Goal: Transaction & Acquisition: Subscribe to service/newsletter

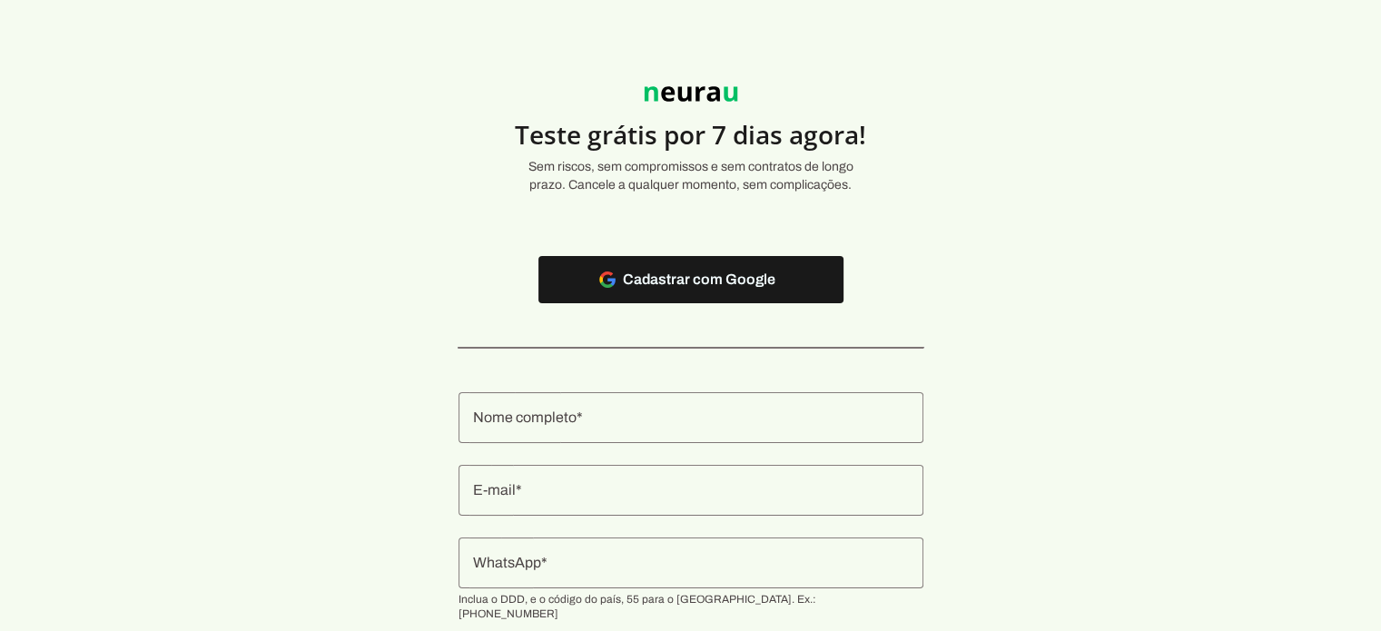
click at [614, 422] on input "Nome completo" at bounding box center [691, 418] width 436 height 22
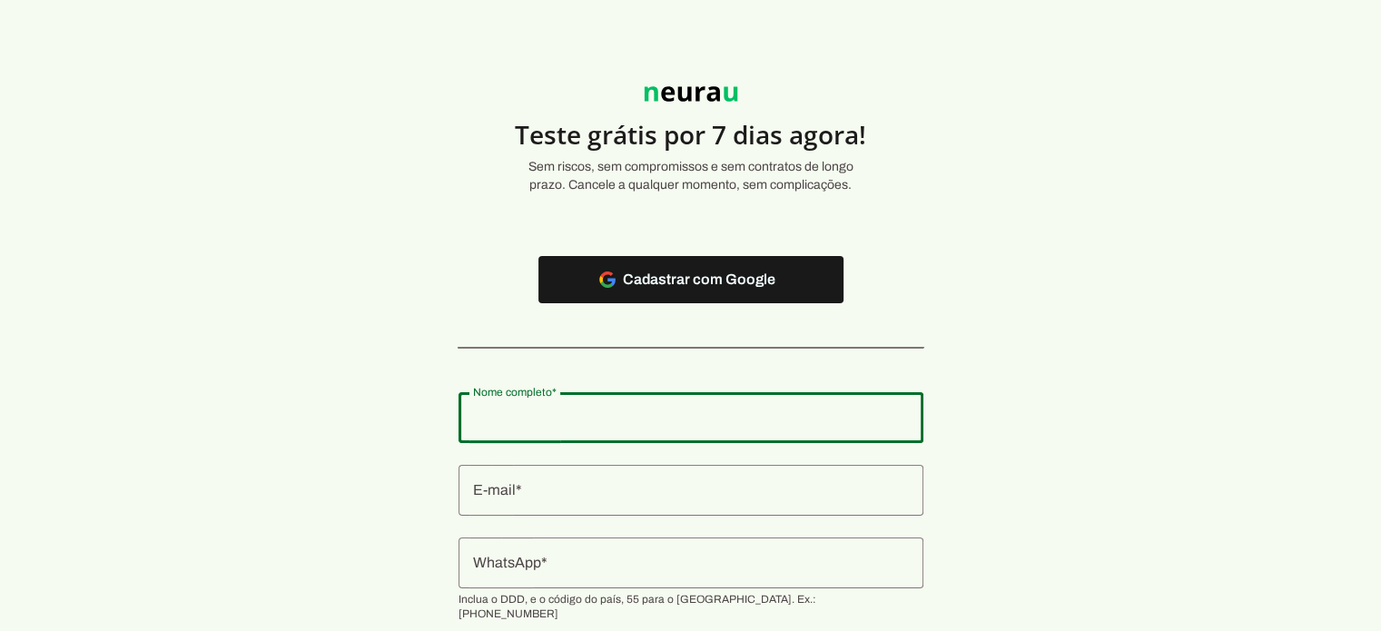
click at [614, 422] on input "Nome completo" at bounding box center [691, 418] width 436 height 22
type input "[PERSON_NAME]"
type md-outlined-text-field "[PERSON_NAME]"
type input "[EMAIL_ADDRESS][DOMAIN_NAME]"
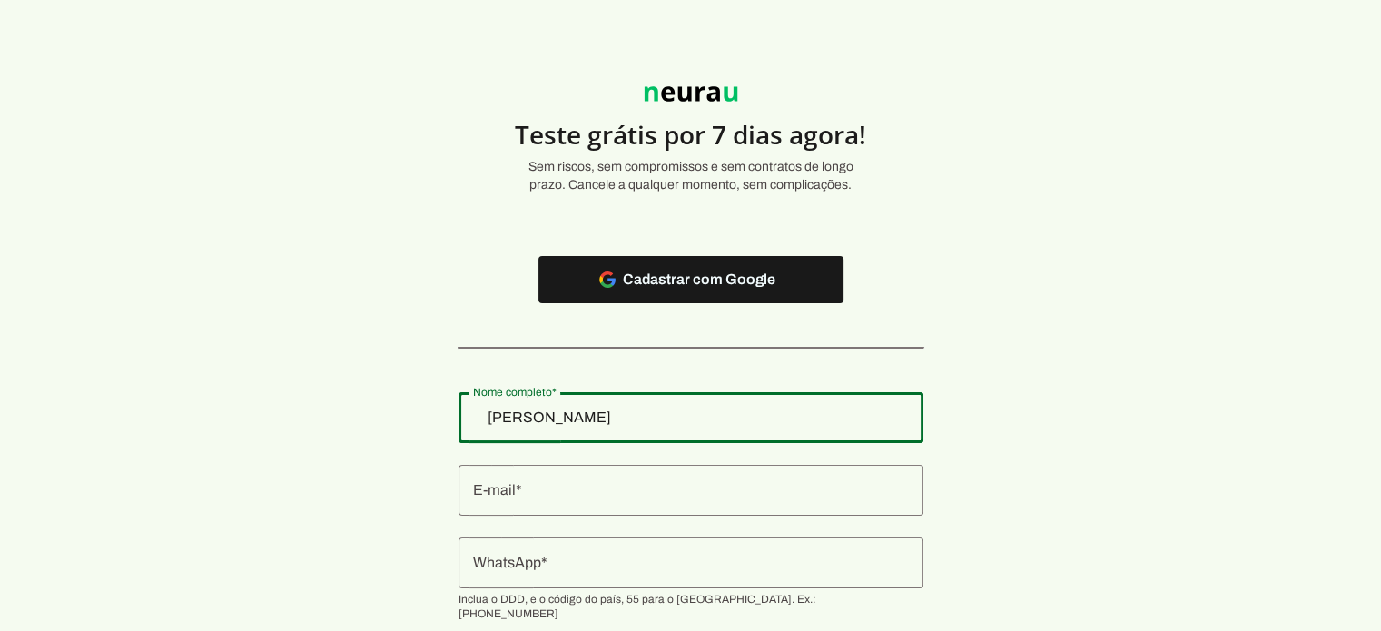
type md-outlined-text-field "[EMAIL_ADDRESS][DOMAIN_NAME]"
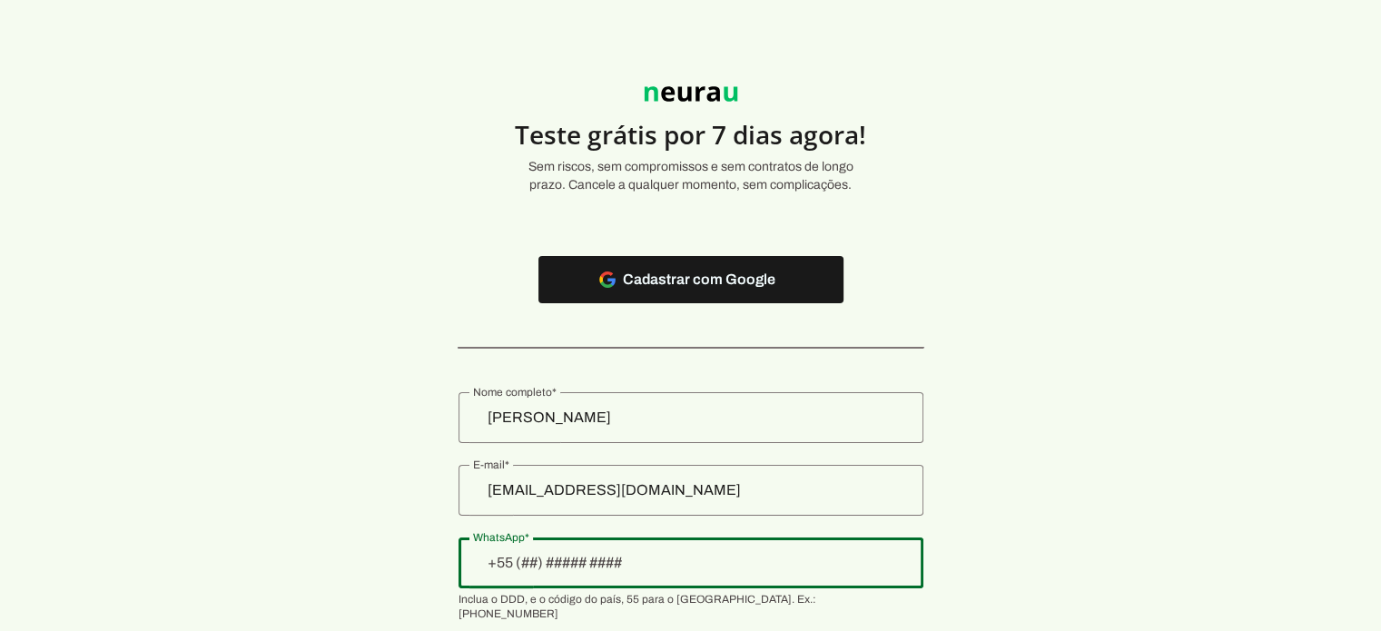
click at [663, 489] on input "[EMAIL_ADDRESS][DOMAIN_NAME]" at bounding box center [691, 490] width 436 height 22
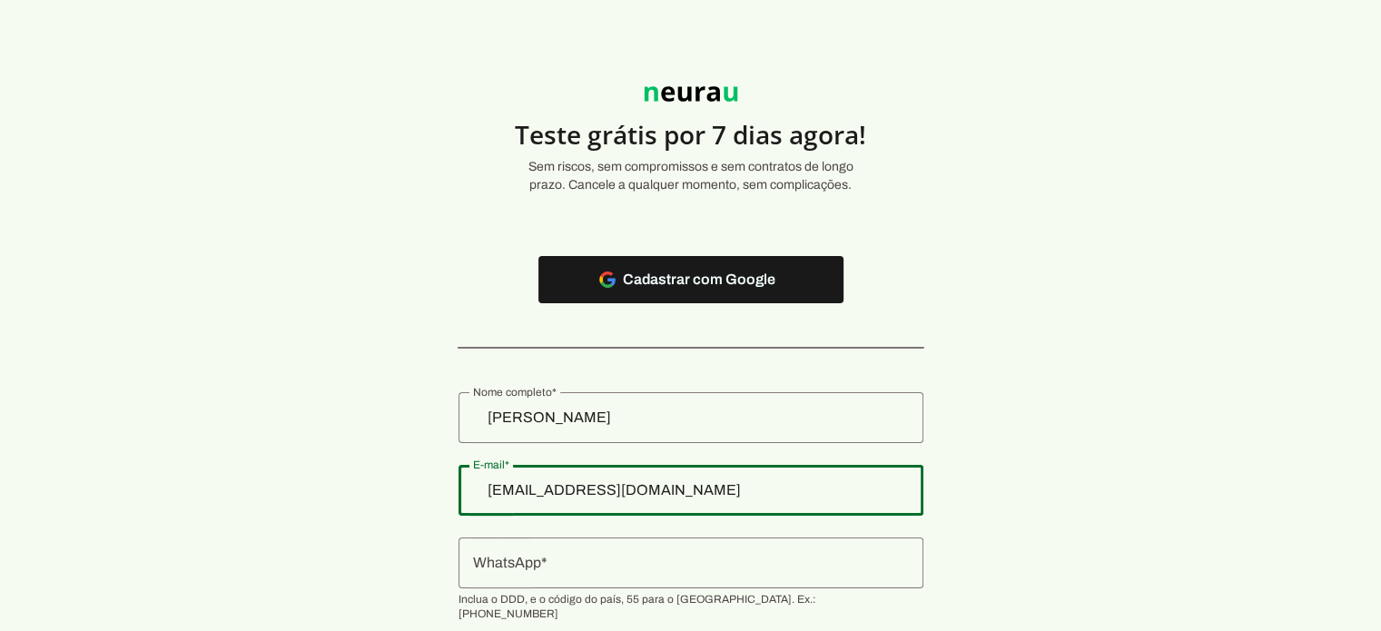
click at [663, 489] on input "[EMAIL_ADDRESS][DOMAIN_NAME]" at bounding box center [691, 490] width 436 height 22
type input "[EMAIL_ADDRESS][DOMAIN_NAME]"
type md-outlined-text-field "[EMAIL_ADDRESS][DOMAIN_NAME]"
click at [576, 566] on input "WhatsApp" at bounding box center [691, 563] width 436 height 22
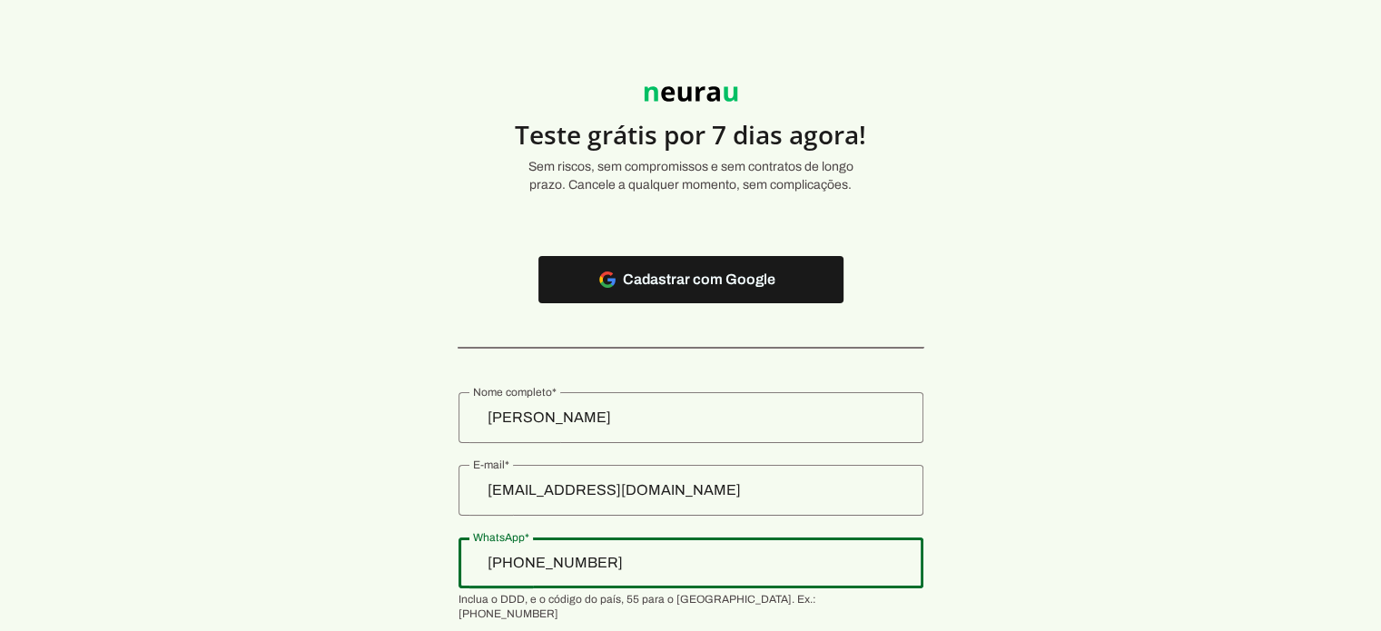
type input "[PHONE_NUMBER]"
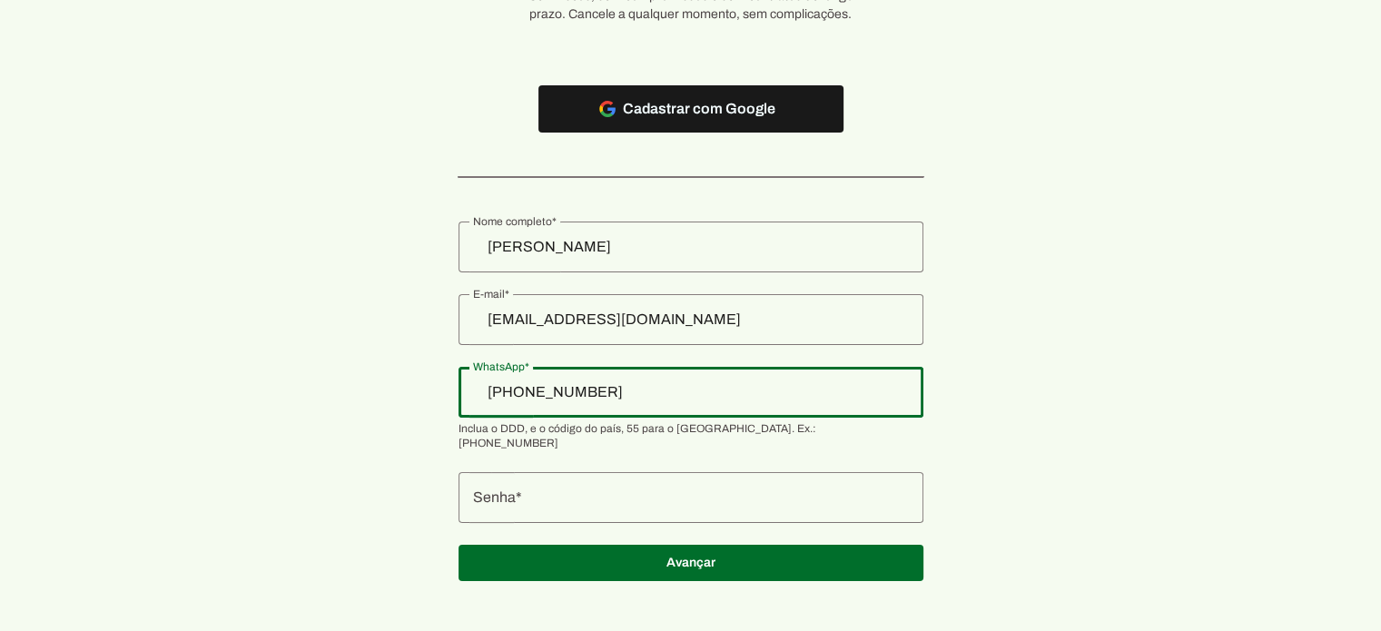
type md-outlined-text-field "[PHONE_NUMBER]"
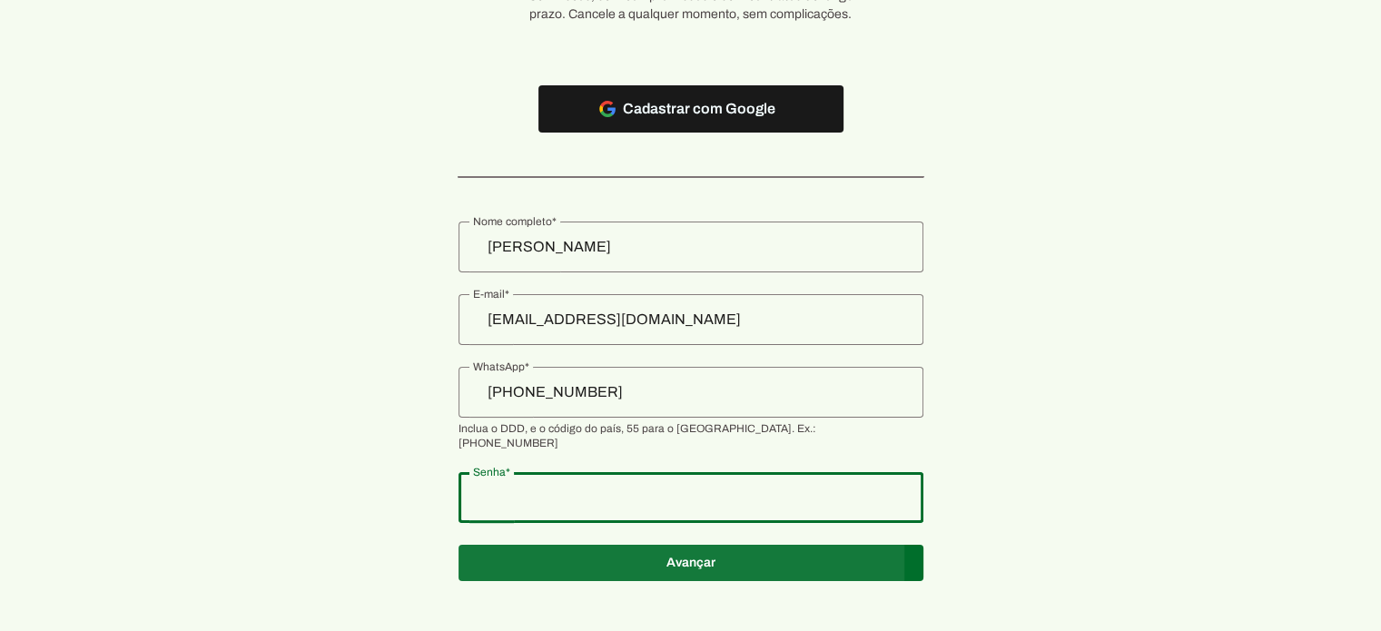
type md-outlined-text-field "*Lele0404"
click at [649, 131] on span at bounding box center [690, 109] width 305 height 44
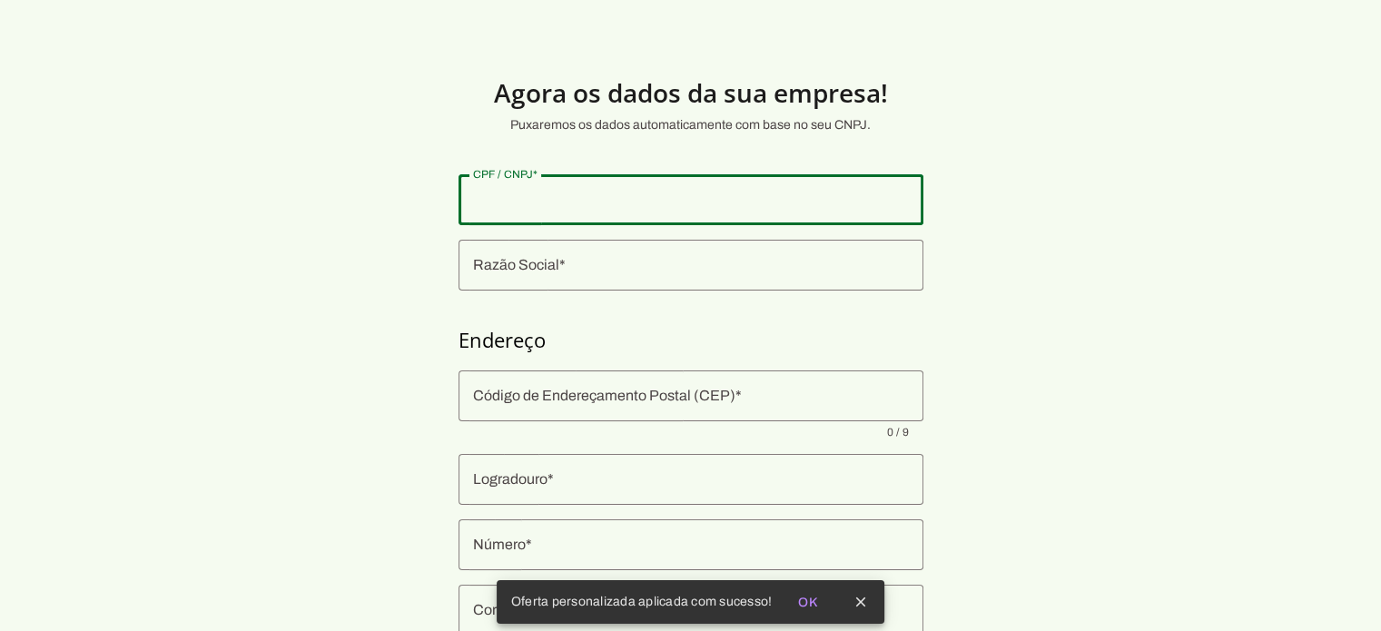
click at [610, 199] on input "CPF / CNPJ" at bounding box center [691, 200] width 436 height 22
type input "096.646.957-77"
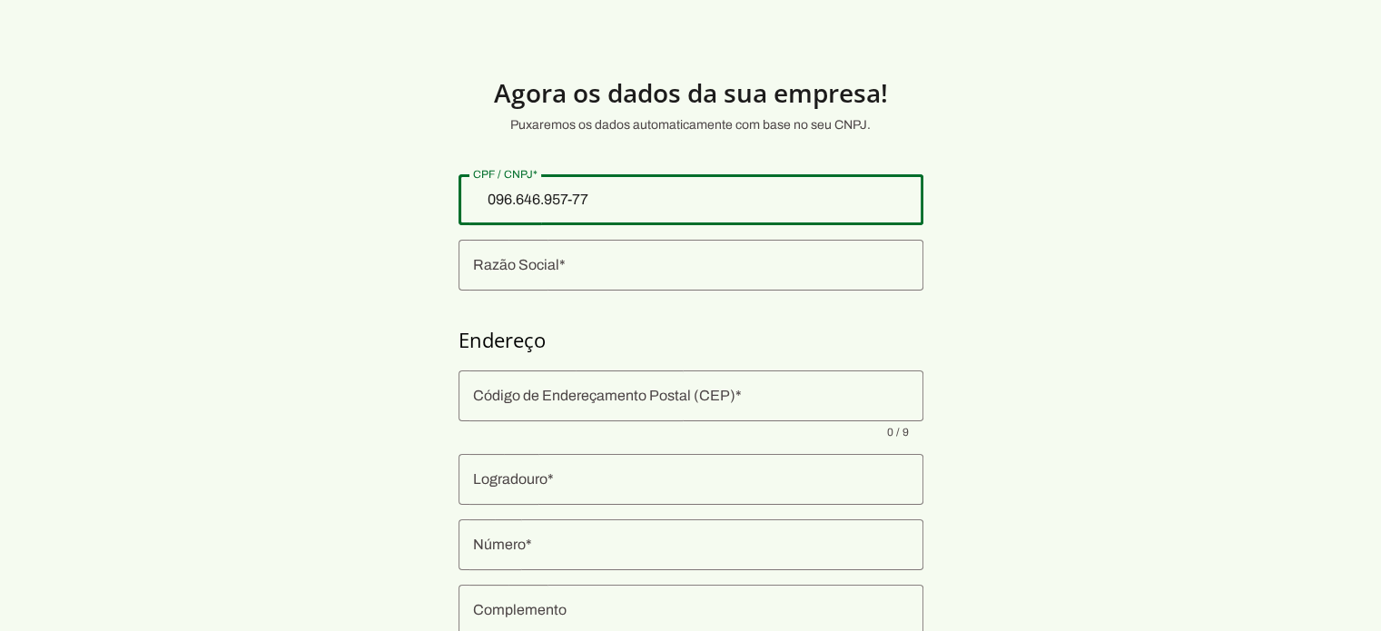
type md-outlined-text-field "096.646.957-77"
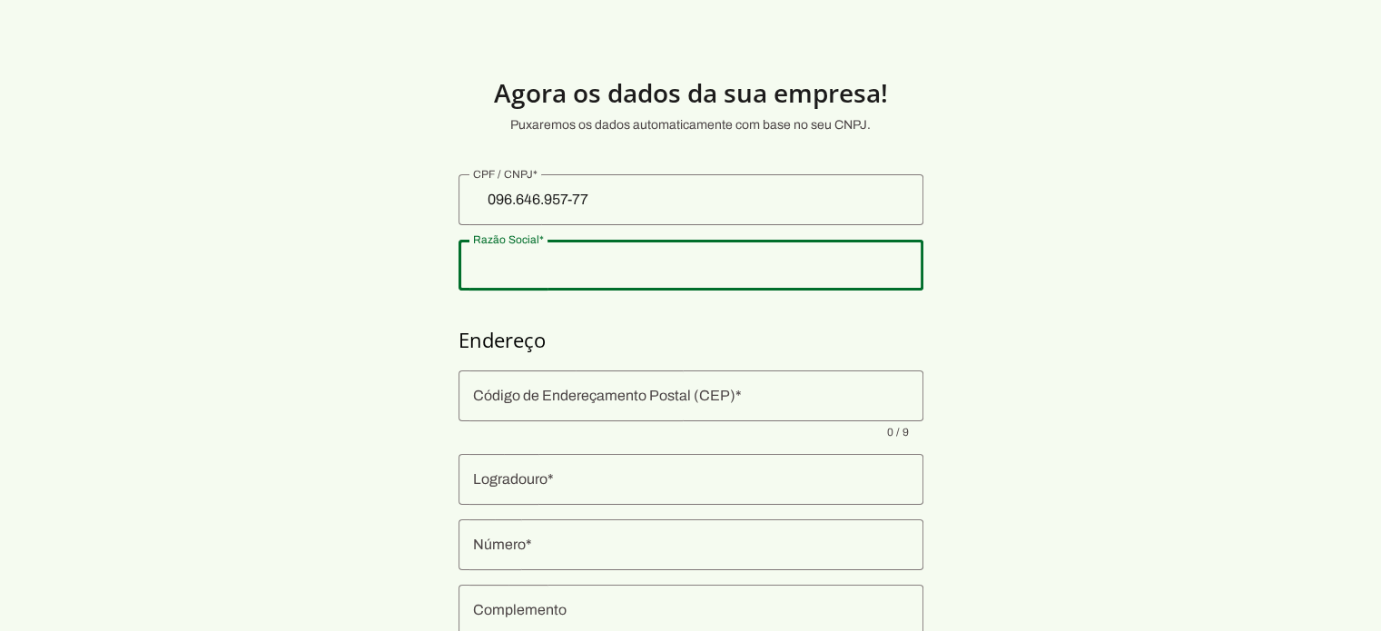
click at [595, 253] on div at bounding box center [690, 265] width 465 height 51
click at [601, 251] on div at bounding box center [690, 265] width 465 height 51
click at [600, 254] on input "Razão Social" at bounding box center [691, 265] width 436 height 22
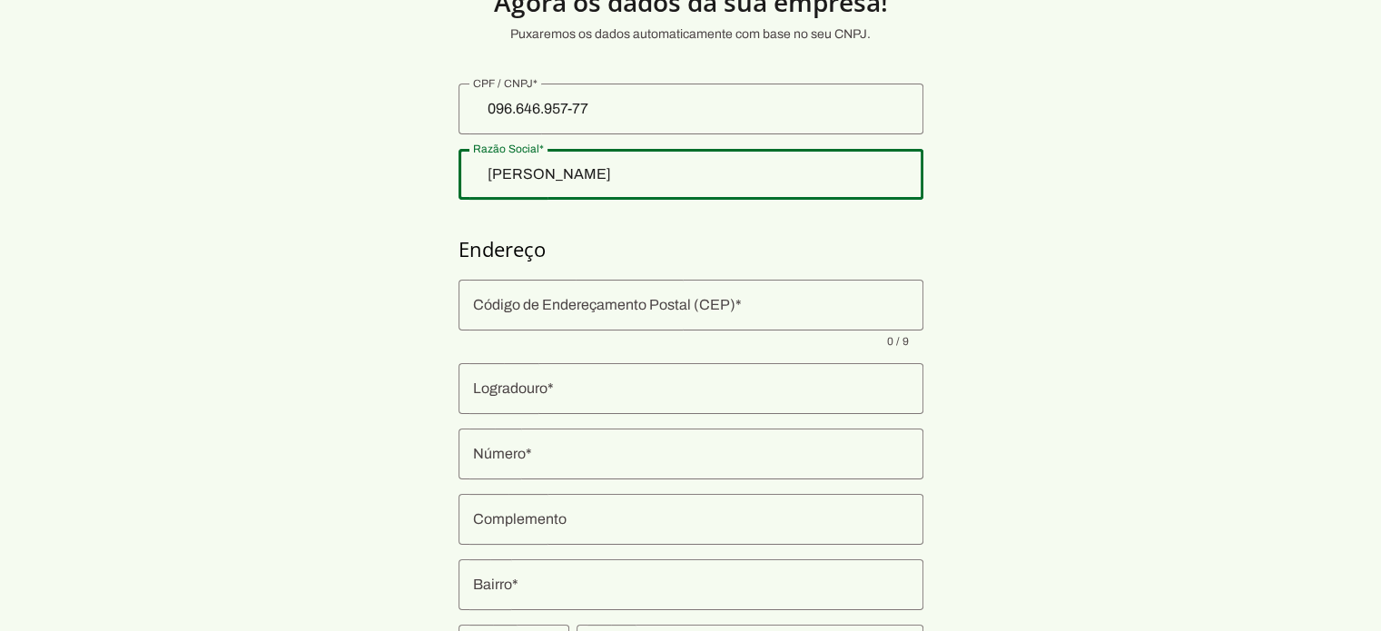
scroll to position [182, 0]
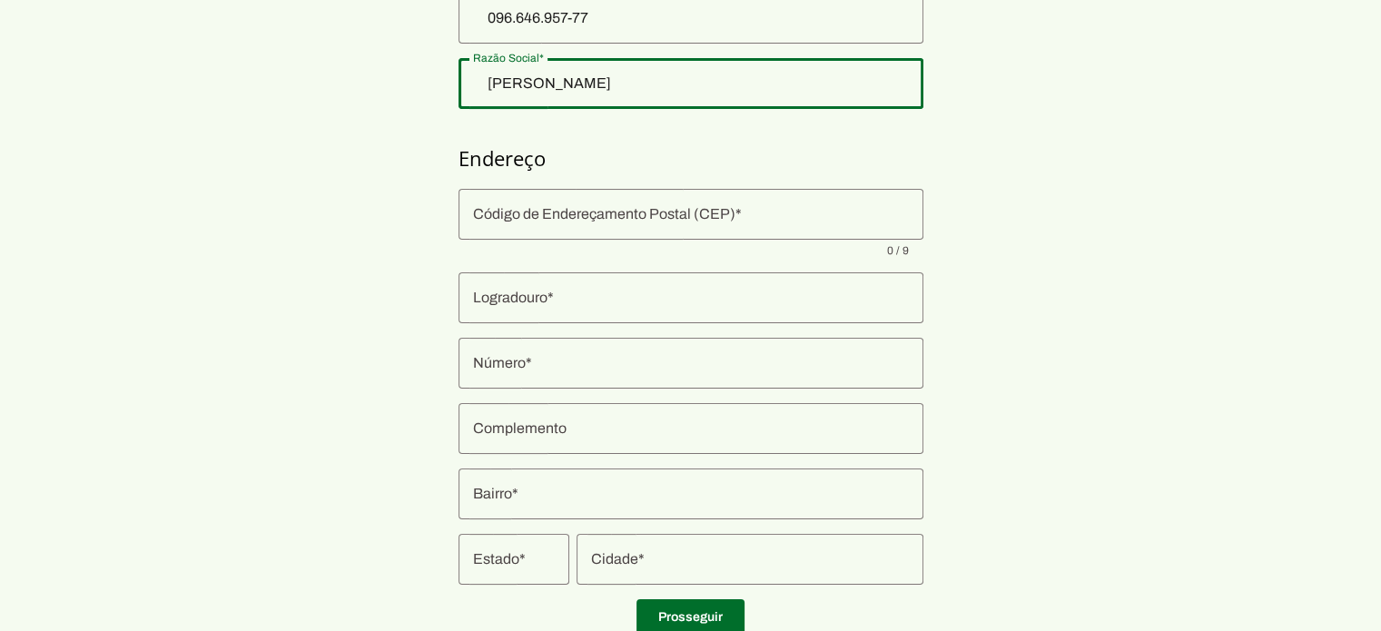
type input "[PERSON_NAME]"
type md-outlined-text-field "[PERSON_NAME]"
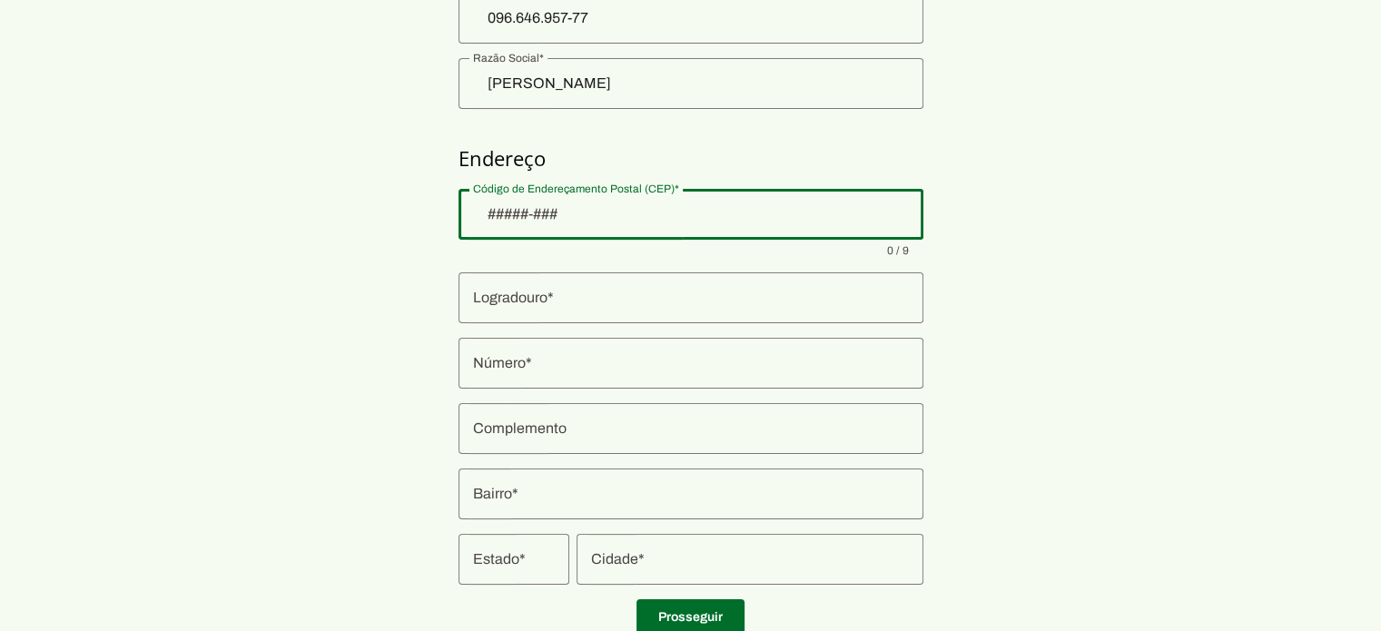
click at [497, 231] on div at bounding box center [690, 214] width 465 height 51
type input "24230-162"
type md-outlined-text-field "24230-162"
click at [497, 297] on input "Logradouro" at bounding box center [691, 298] width 436 height 22
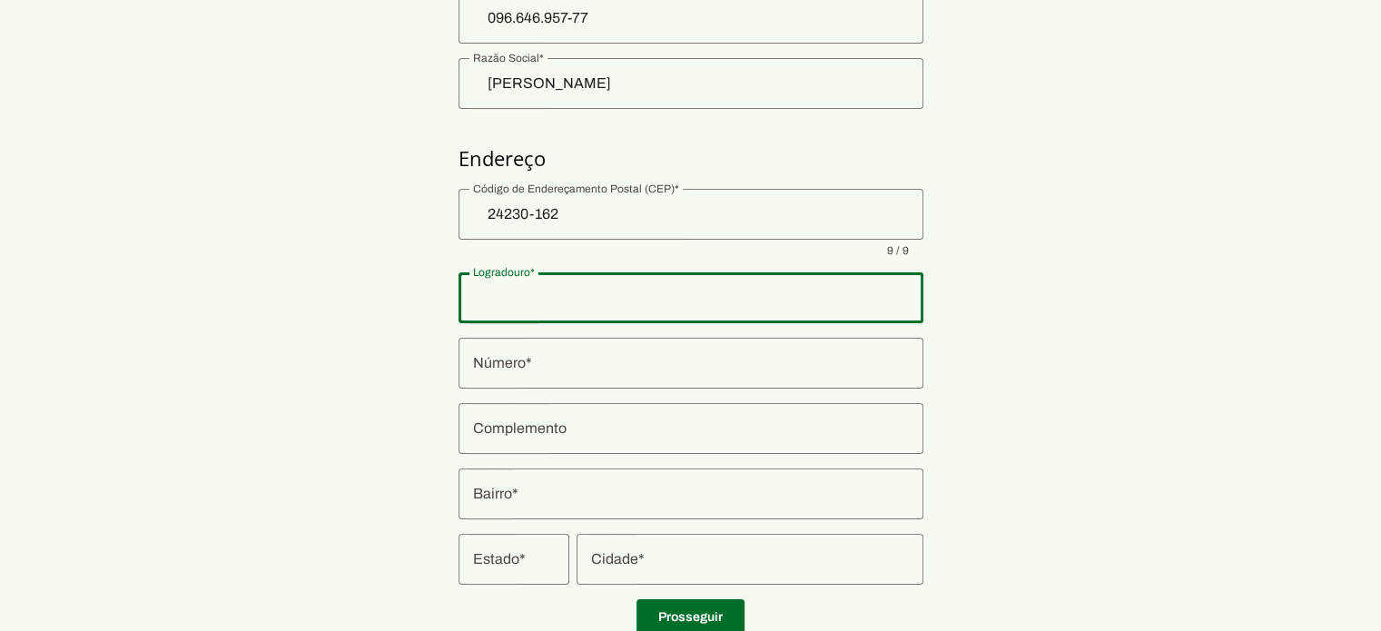
type input "Av. [PERSON_NAME]"
type md-outlined-text-field "Av. [PERSON_NAME]"
type input "456"
type md-outlined-text-field "456"
type input "Icaraí"
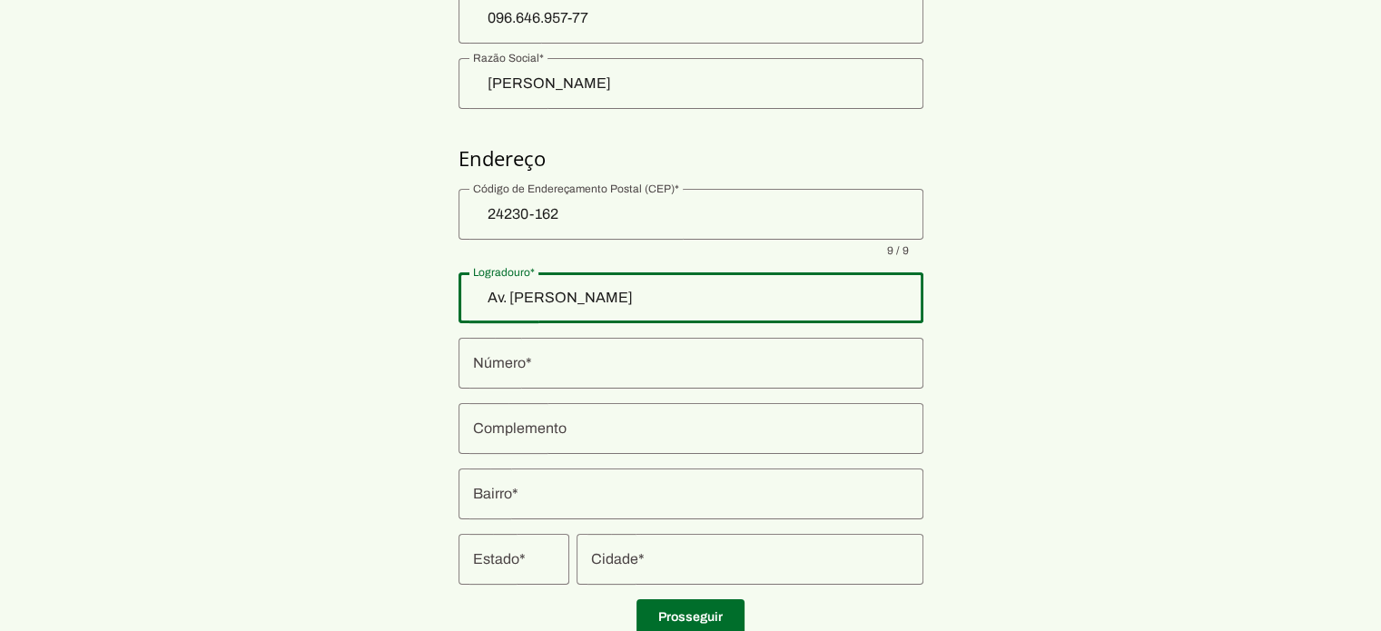
type md-outlined-text-field "Icaraí"
type input "Niterói"
type md-outlined-text-field "Niterói"
type input "RJ"
type md-outlined-text-field "RJ"
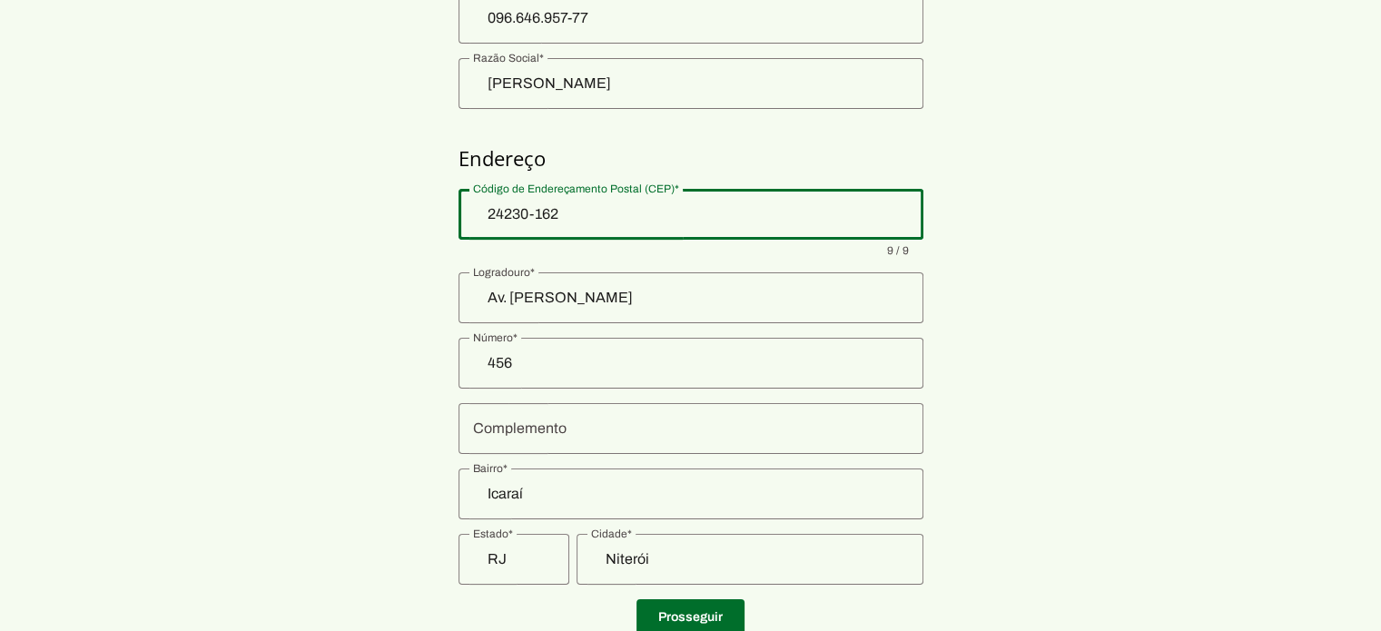
click at [516, 446] on div at bounding box center [690, 428] width 465 height 51
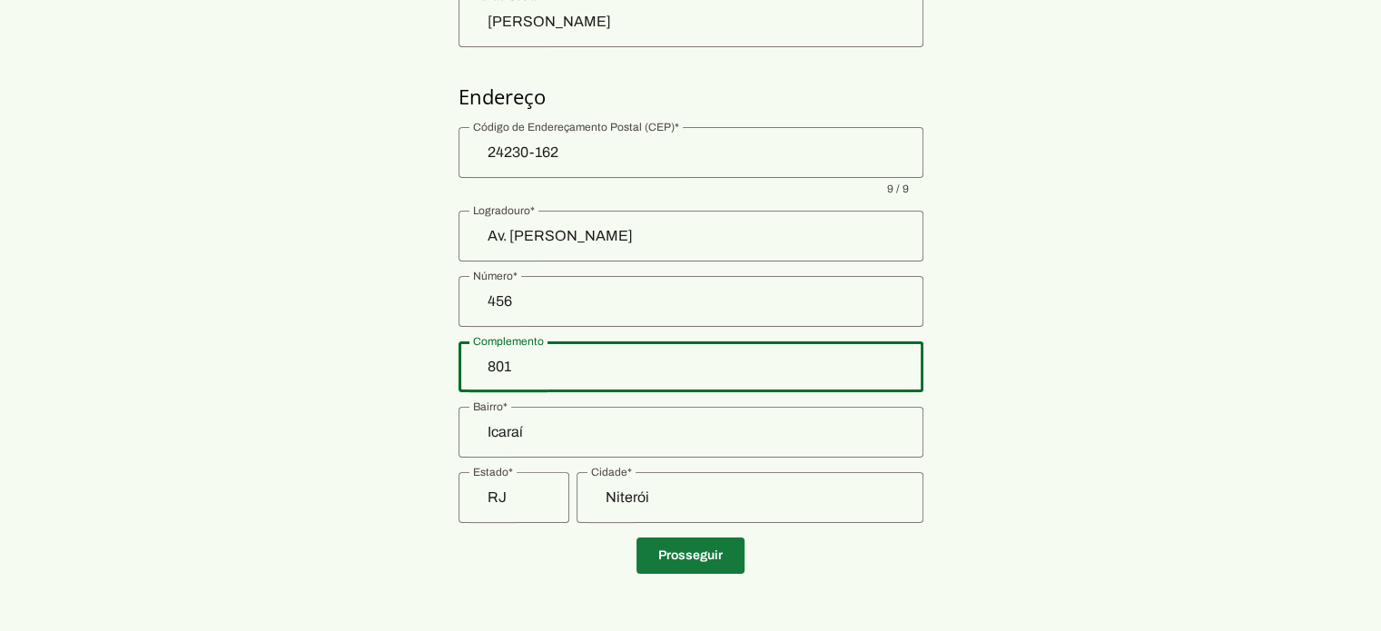
type input "801"
type md-outlined-text-field "801"
click at [678, 551] on span at bounding box center [690, 556] width 108 height 44
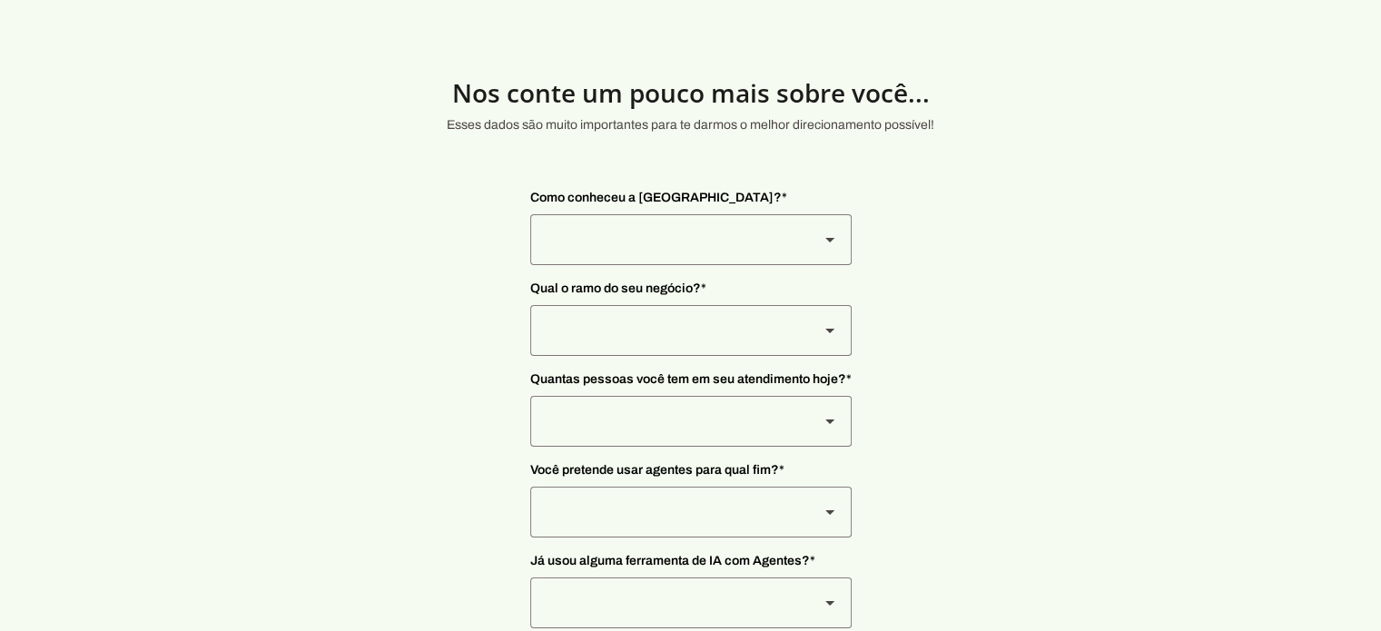
click at [685, 246] on div at bounding box center [667, 239] width 274 height 51
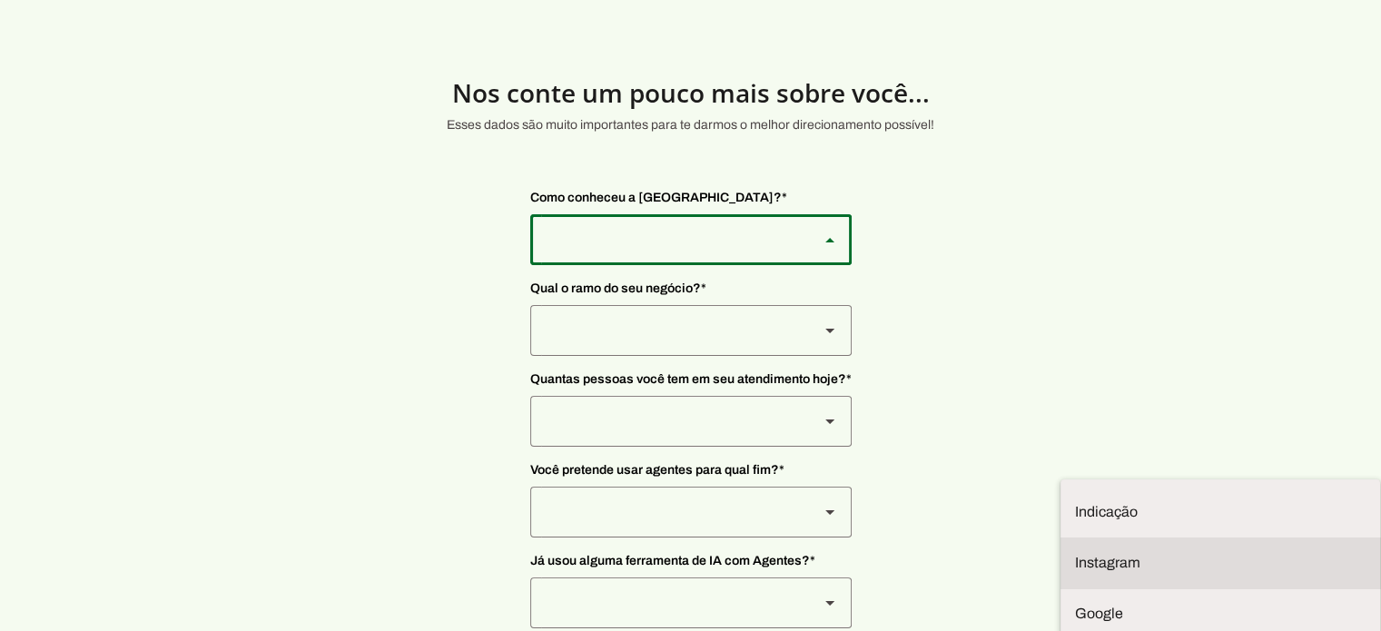
click at [1060, 487] on md-item "Instagram" at bounding box center [1220, 512] width 320 height 51
type md-outlined-select "SqiumnrPQyqUQpijGxgf"
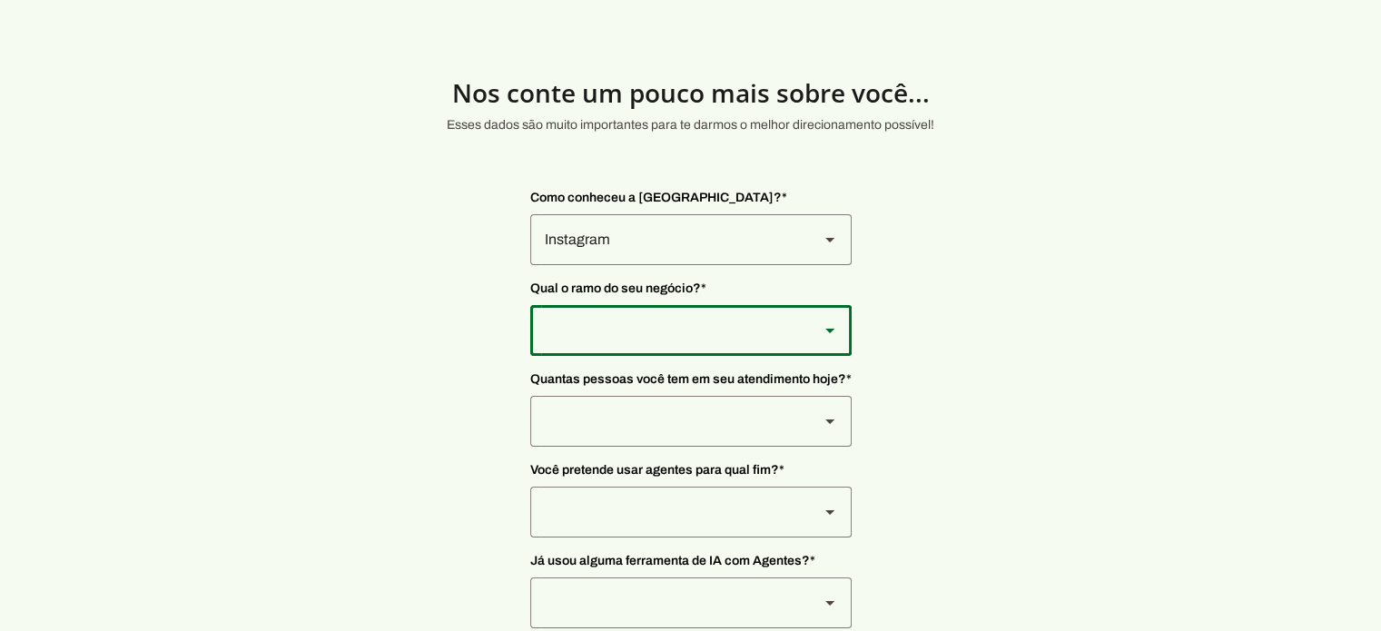
click at [619, 265] on div at bounding box center [667, 239] width 274 height 51
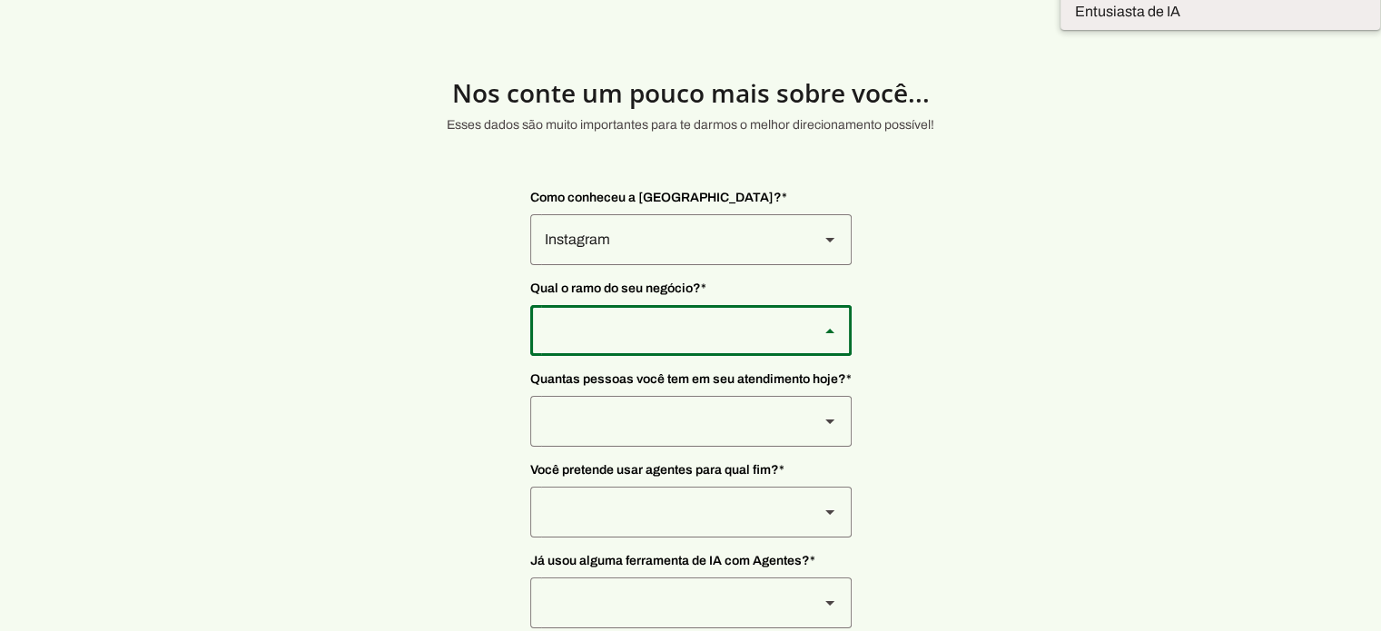
click at [0, 0] on slot at bounding box center [0, 0] width 0 height 0
type md-outlined-select "qBJqoSCgnuqgxNhyRfhz"
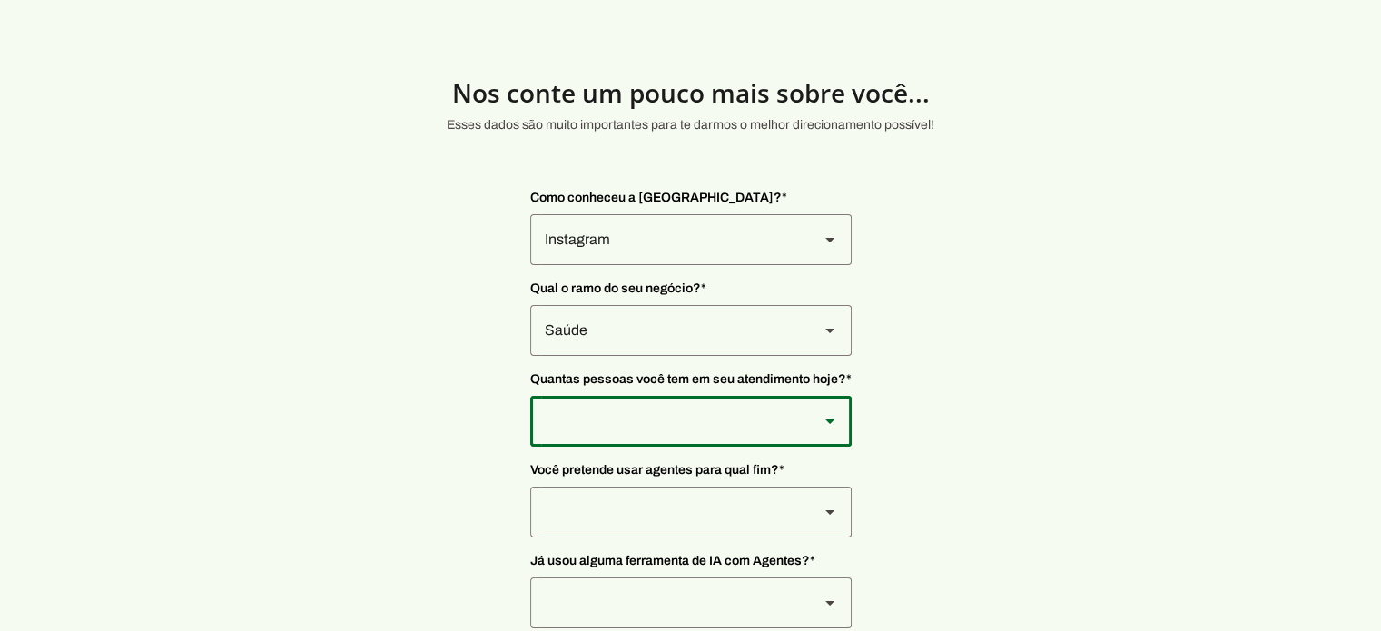
click at [659, 265] on div at bounding box center [667, 239] width 274 height 51
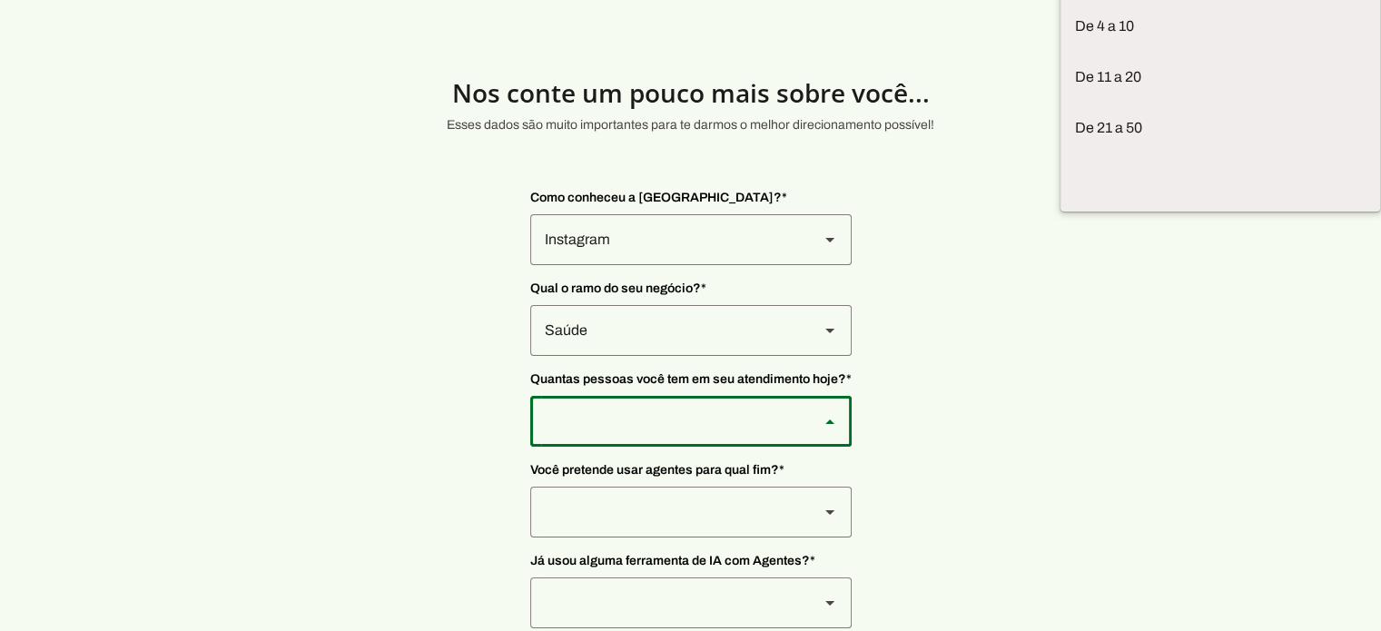
click at [659, 426] on div at bounding box center [667, 421] width 274 height 51
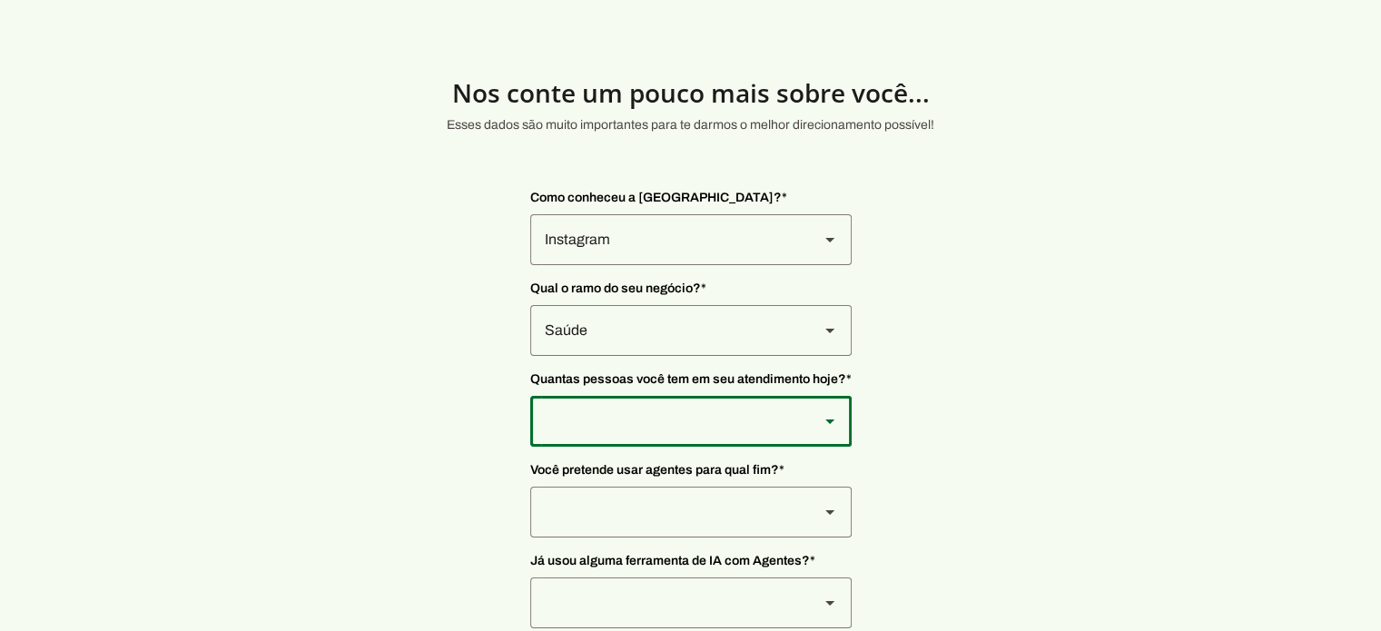
click at [659, 265] on div at bounding box center [667, 239] width 274 height 51
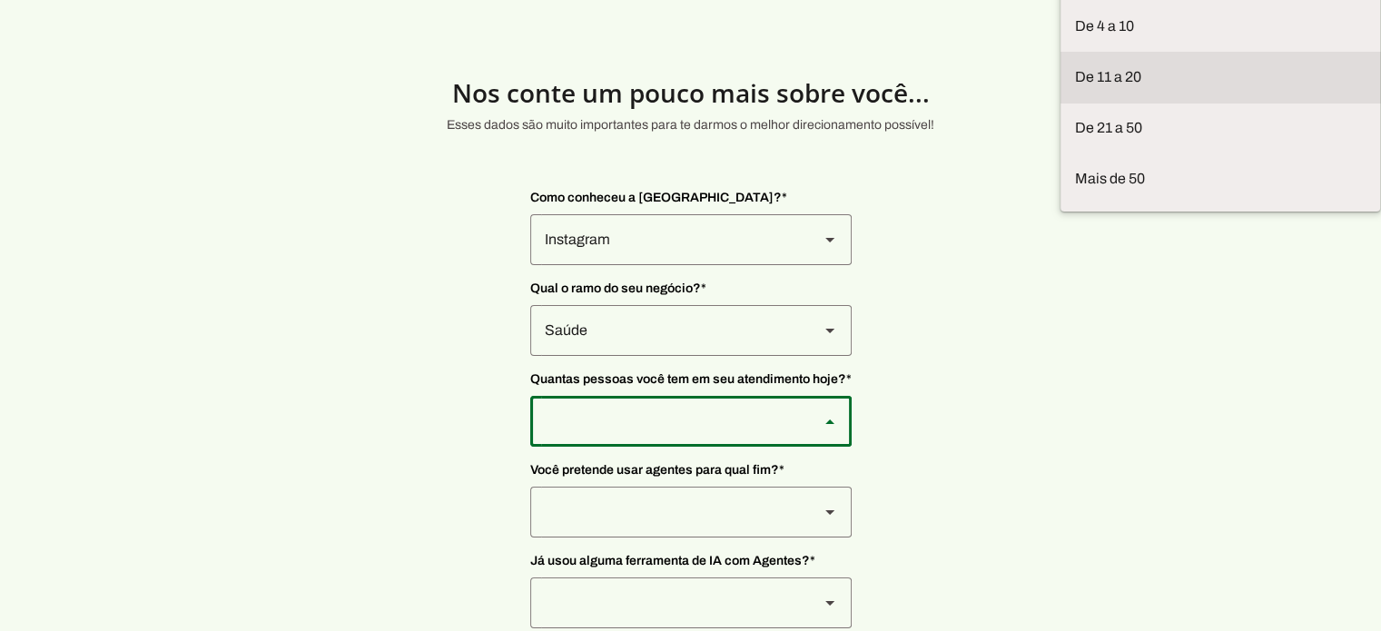
click at [0, 0] on md-item "De 11 a 20" at bounding box center [0, 0] width 0 height 0
type md-outlined-select "P6LtRzwNzdEOPcqzHRgU"
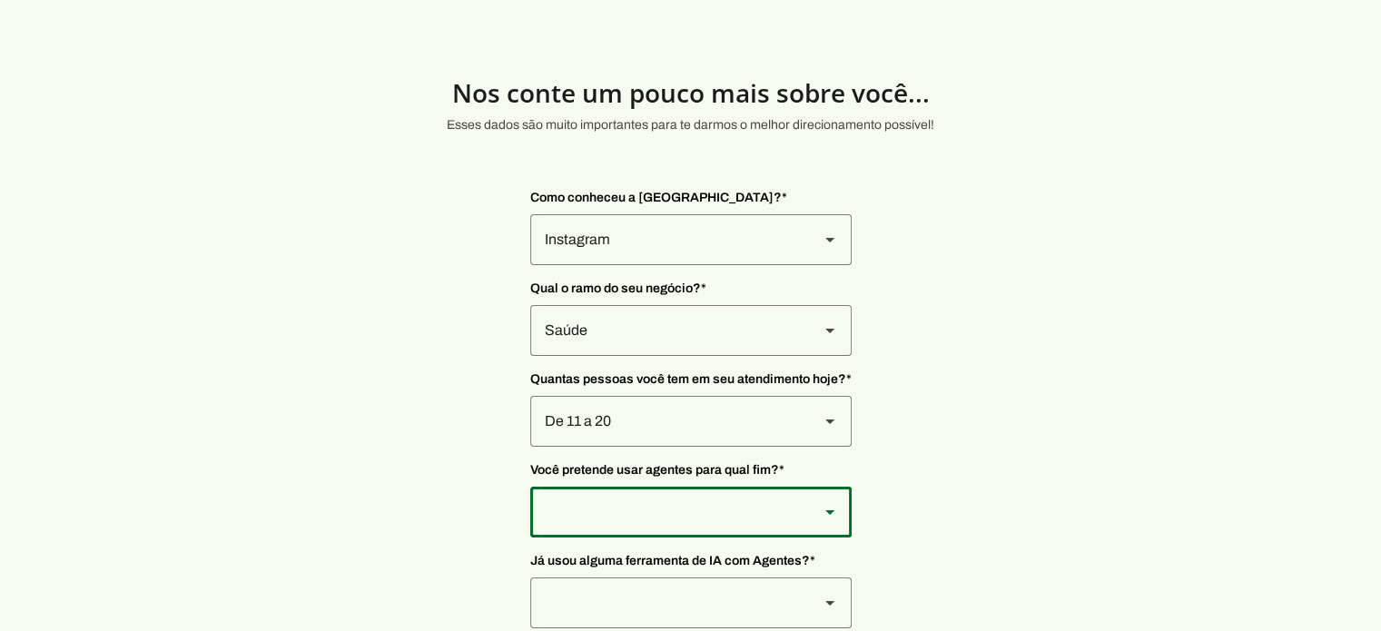
click at [635, 265] on div at bounding box center [667, 239] width 274 height 51
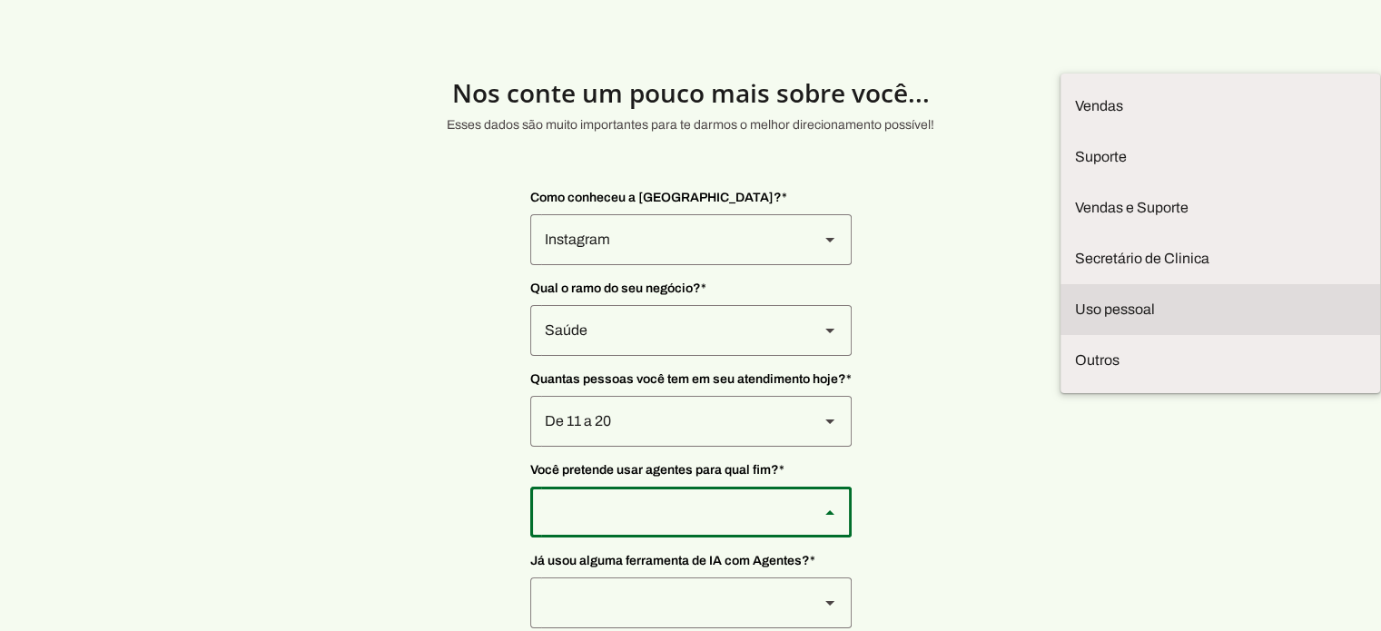
scroll to position [91, 0]
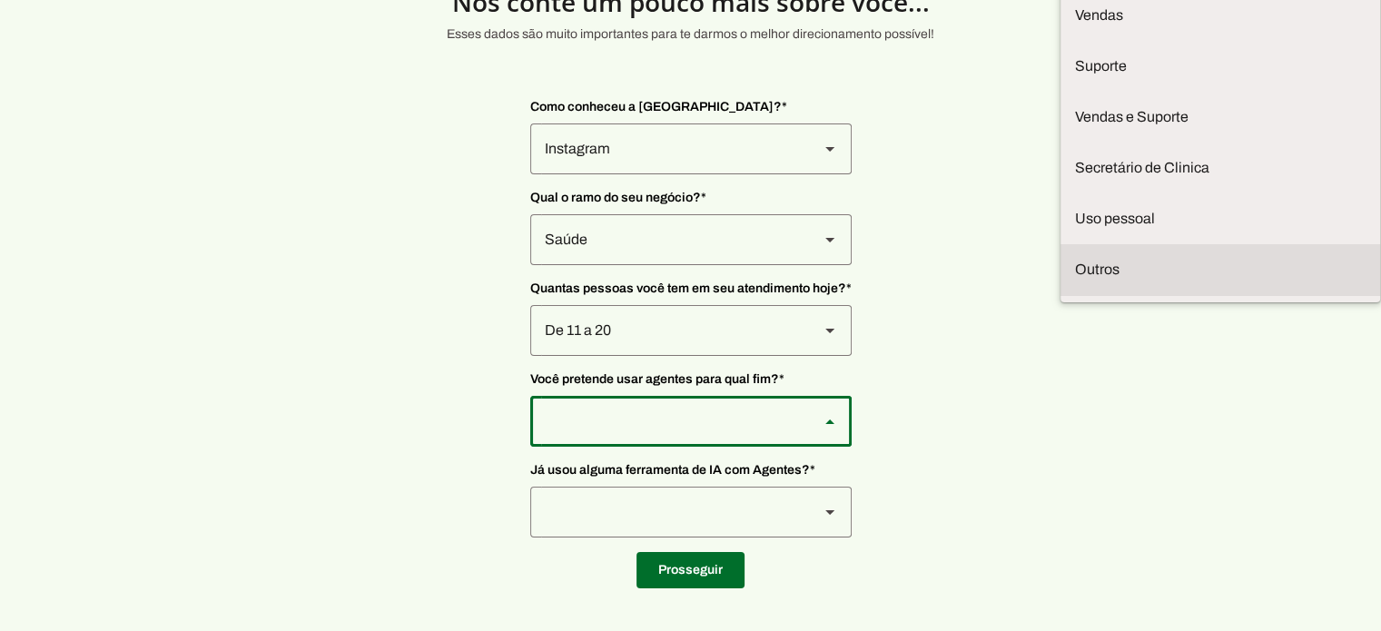
click at [0, 0] on slot at bounding box center [0, 0] width 0 height 0
type md-outlined-select "TQ03nJjaFpOavTUYmmuq"
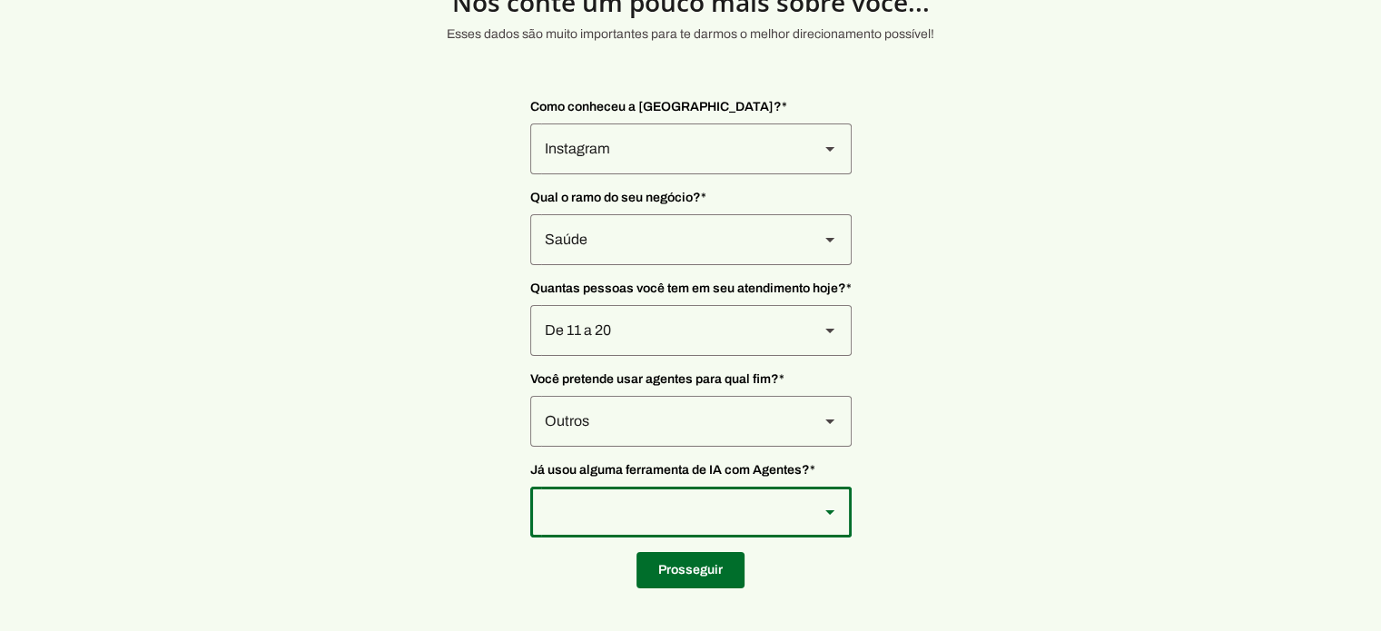
click at [636, 174] on div at bounding box center [667, 148] width 274 height 51
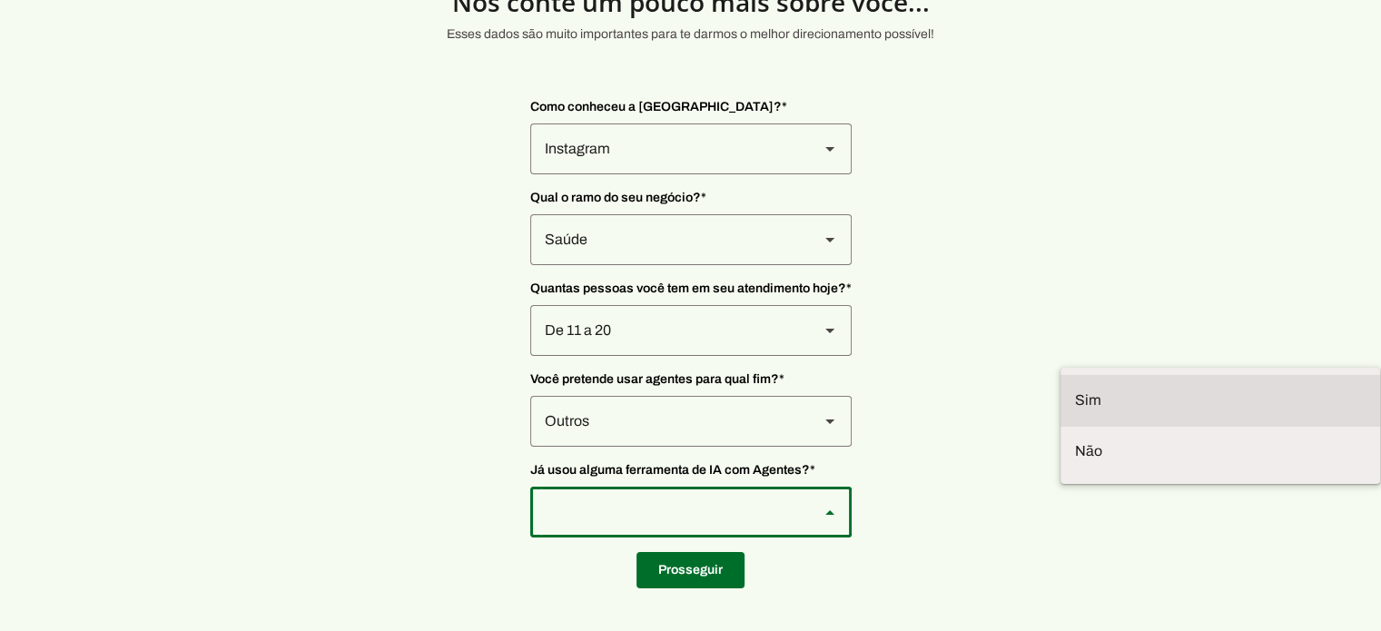
click at [0, 0] on slot at bounding box center [0, 0] width 0 height 0
type md-outlined-select "VW4vzTVOoC6mj29ueI2H"
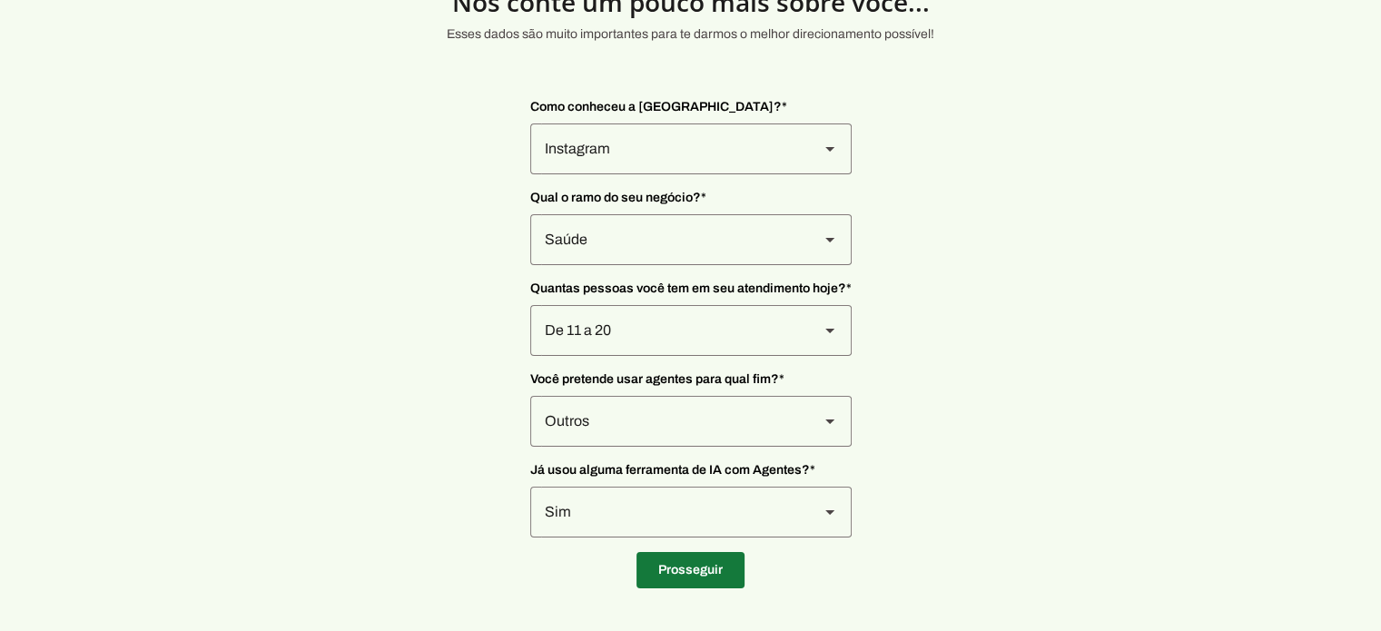
click at [688, 569] on span at bounding box center [690, 570] width 108 height 44
type input "Av. [PERSON_NAME]"
type input "456"
type input "801"
type input "Icaraí"
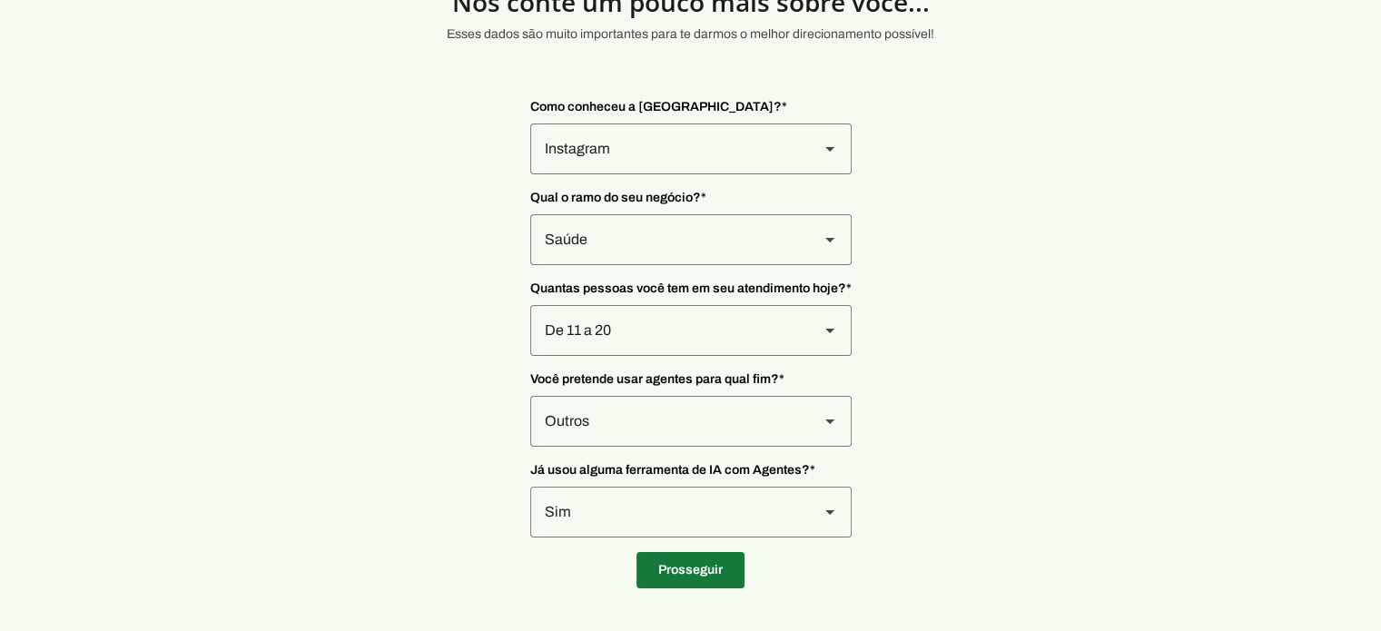
type input "Niterói"
type input "RJ"
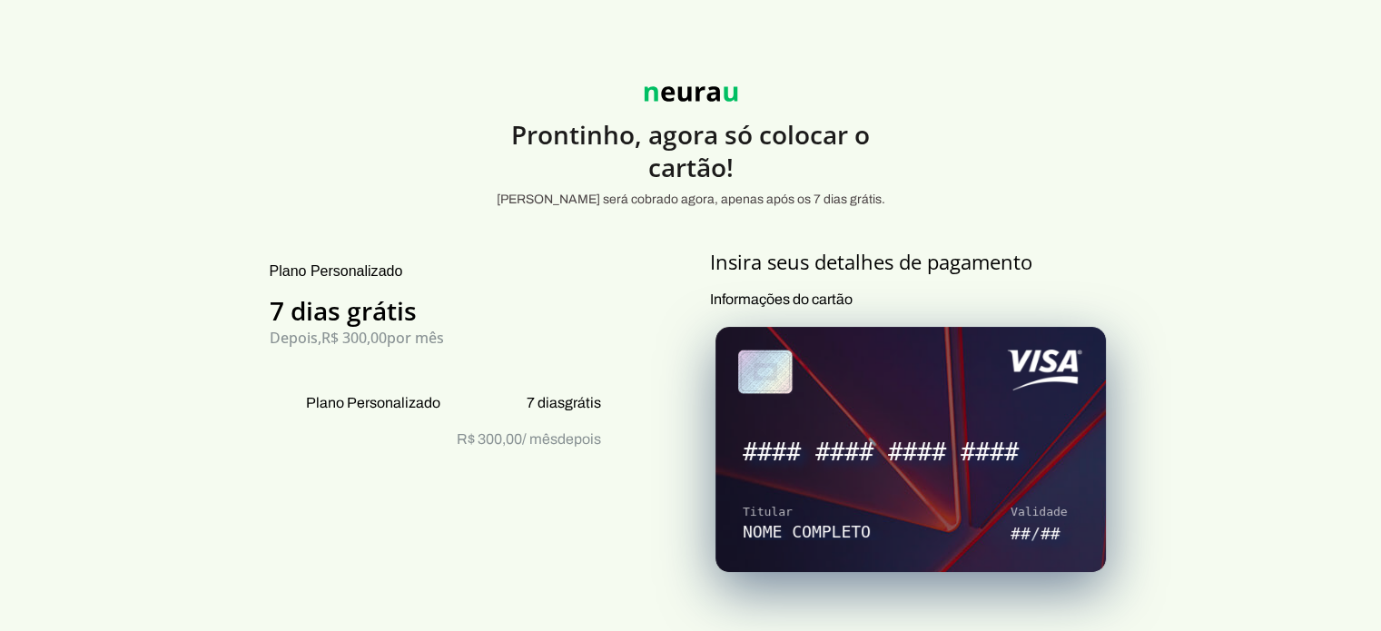
drag, startPoint x: 746, startPoint y: 267, endPoint x: 936, endPoint y: 278, distance: 190.0
drag, startPoint x: 813, startPoint y: 310, endPoint x: 826, endPoint y: 309, distance: 12.7
click at [826, 310] on p "Informações do cartão" at bounding box center [911, 553] width 402 height 528
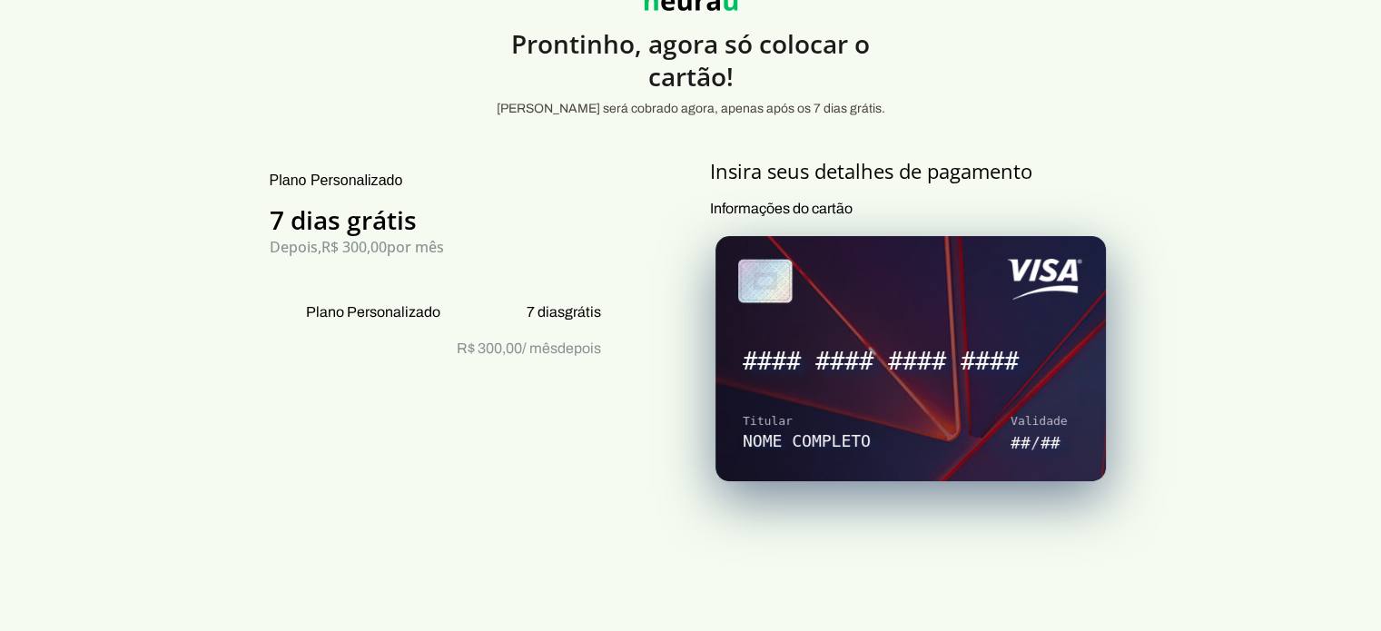
scroll to position [182, 0]
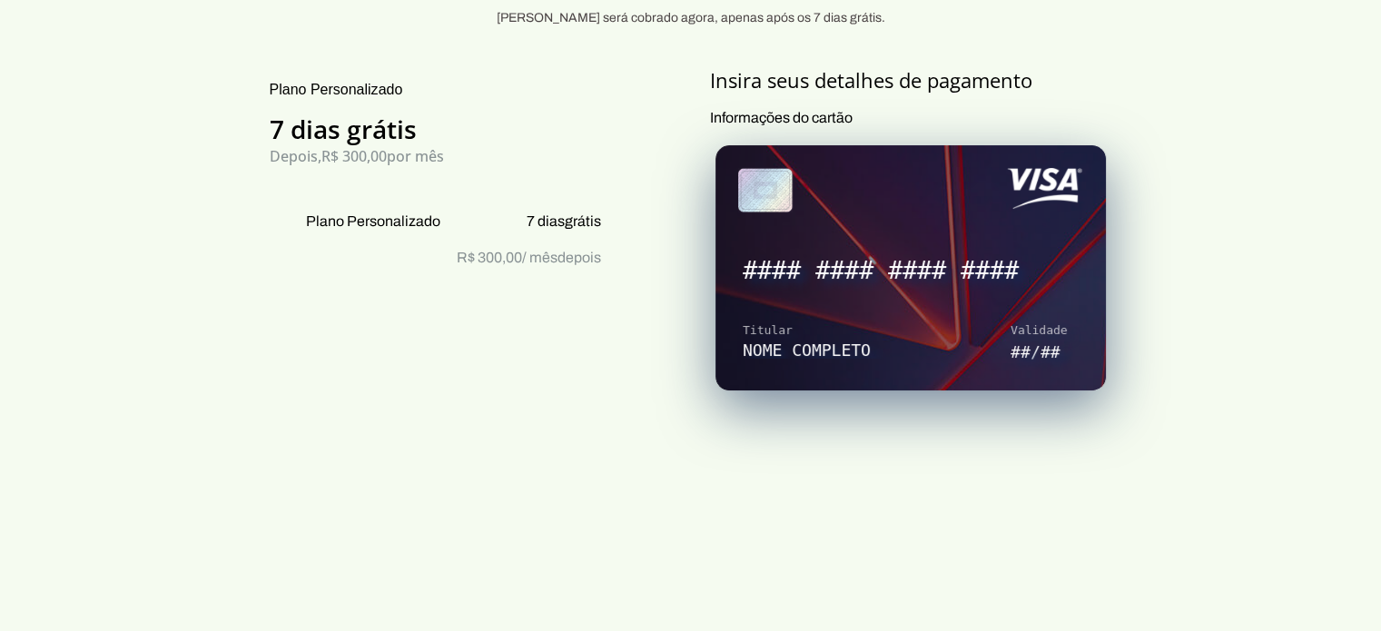
click at [1164, 486] on section "Prontinho, agora só colocar o cartão! Nada será cobrado agora, apenas após os 7…" at bounding box center [690, 606] width 1381 height 1489
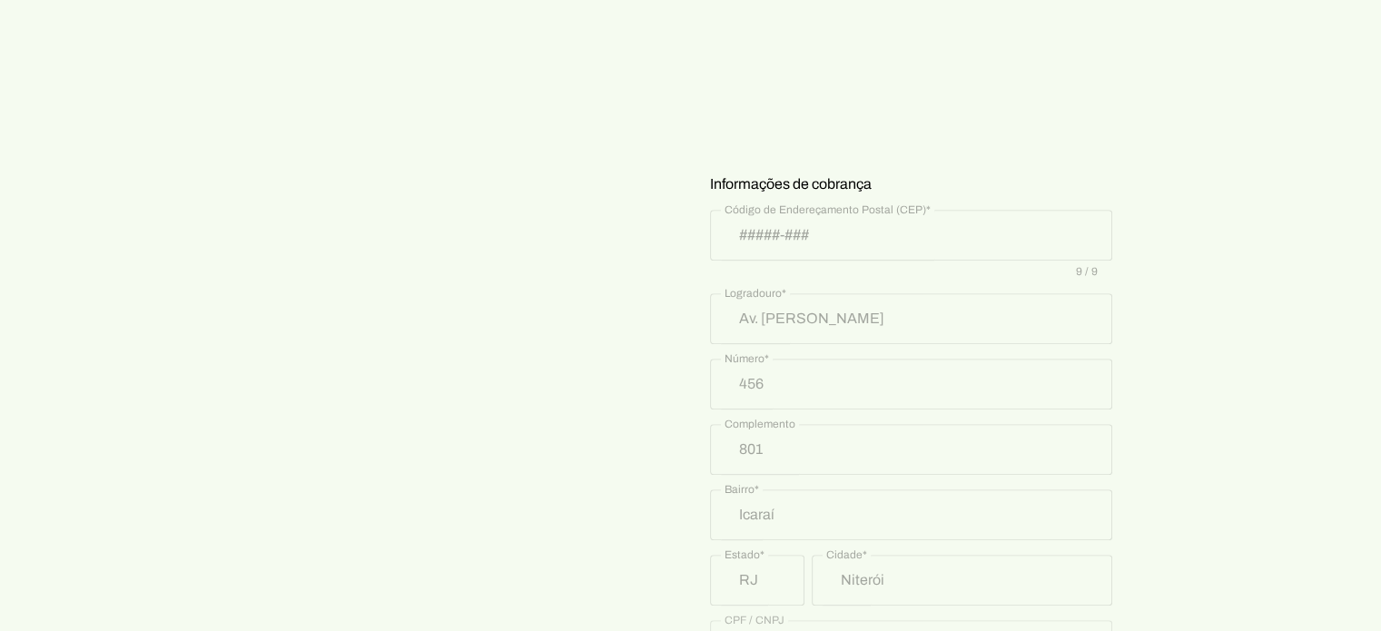
scroll to position [400, 0]
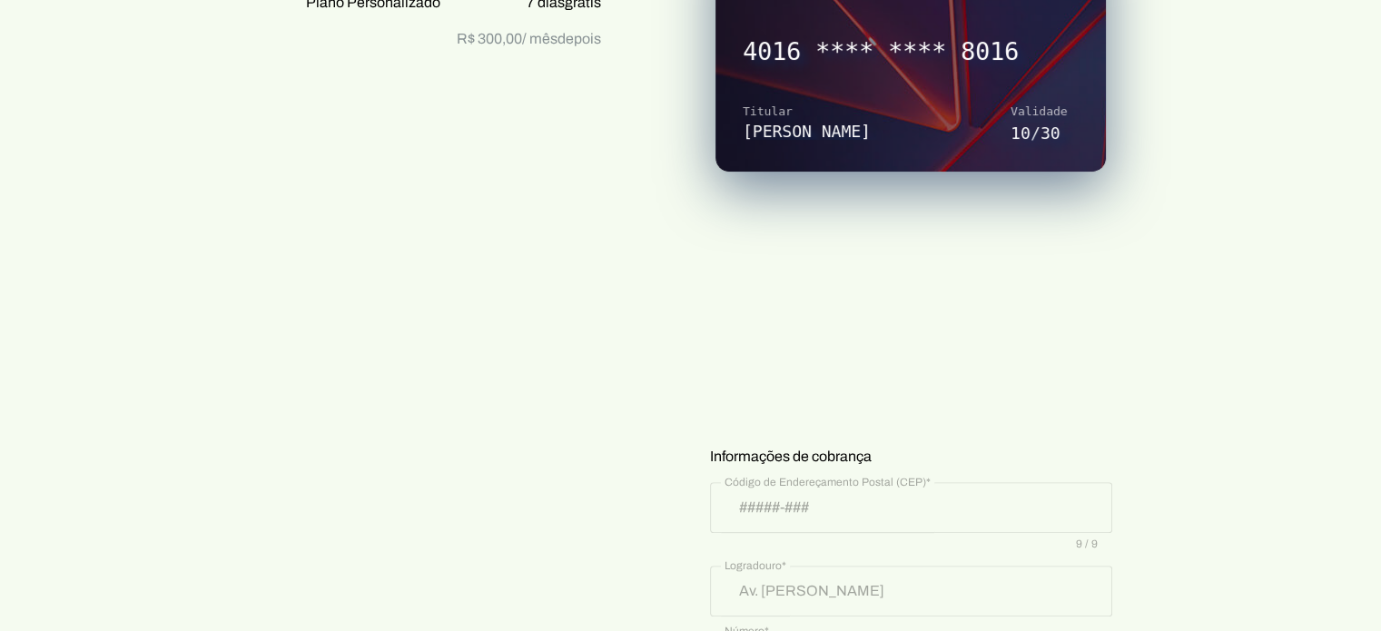
click at [603, 353] on div "Plano Personalizado 7 dias grátis Depois, R$ 300,00 por mês Plano Personalizado…" at bounding box center [435, 490] width 397 height 1284
click at [1227, 406] on section "Prontinho, agora só colocar o cartão! Nada será cobrado agora, apenas após os 7…" at bounding box center [690, 387] width 1381 height 1489
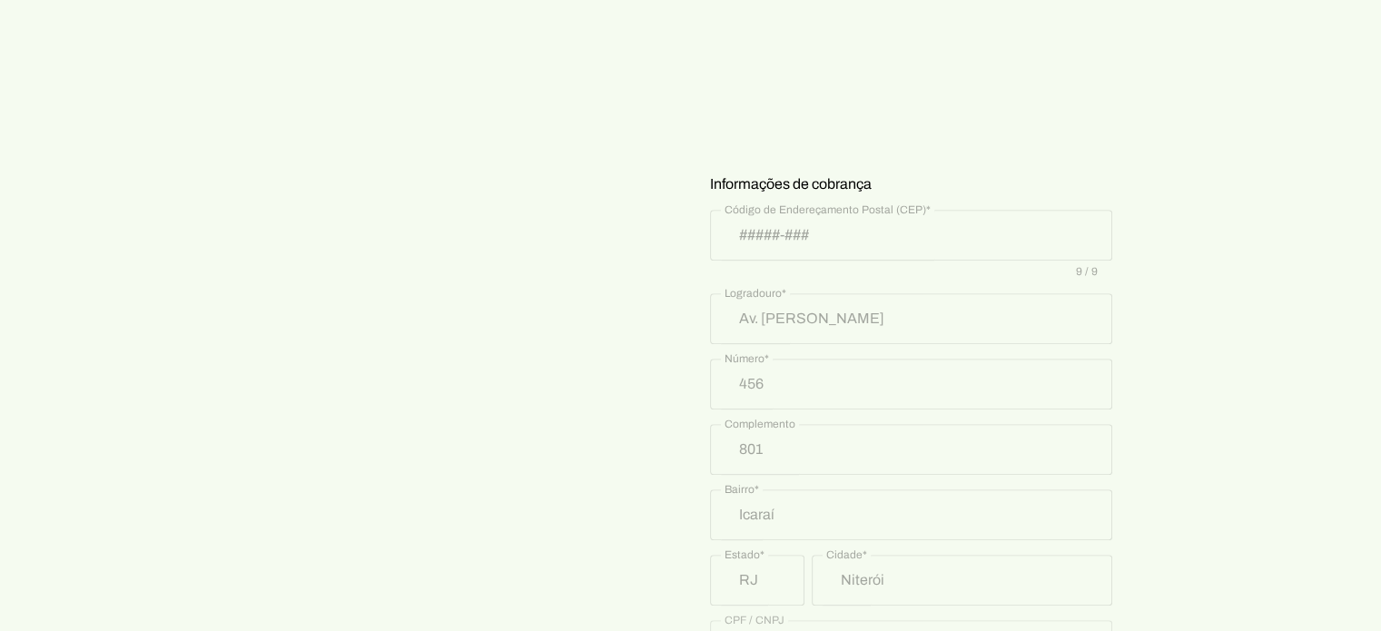
scroll to position [945, 0]
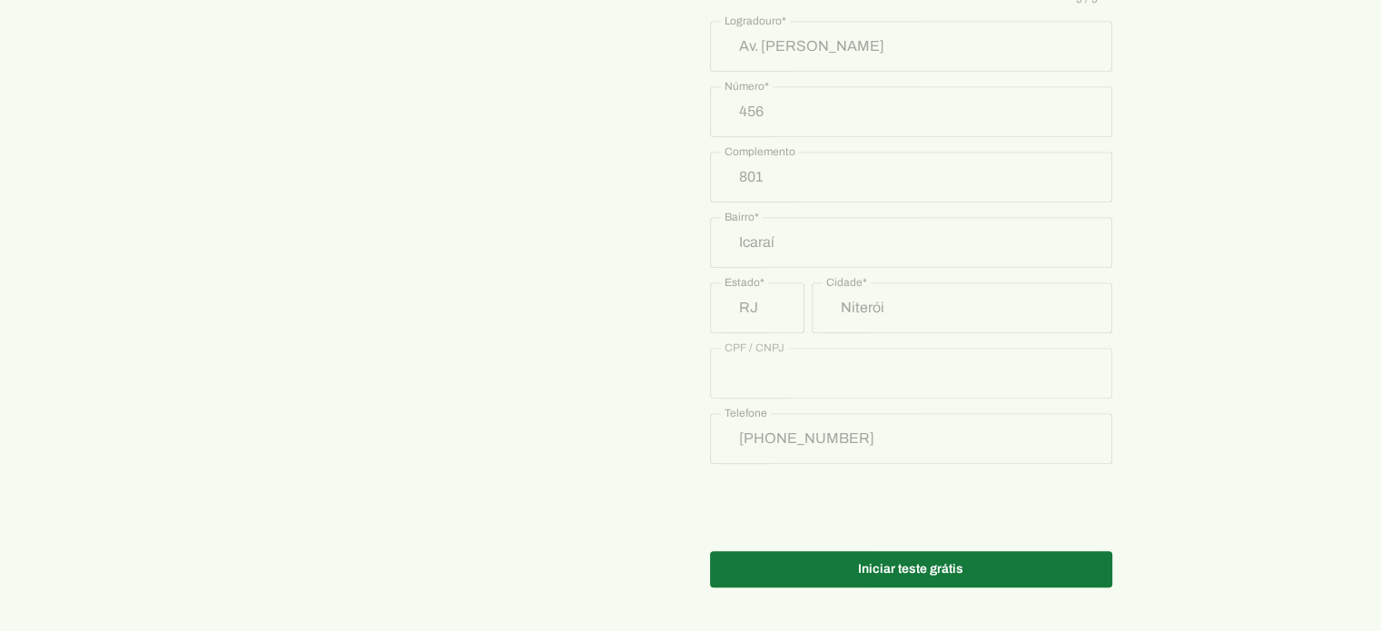
click at [963, 570] on span at bounding box center [911, 569] width 402 height 44
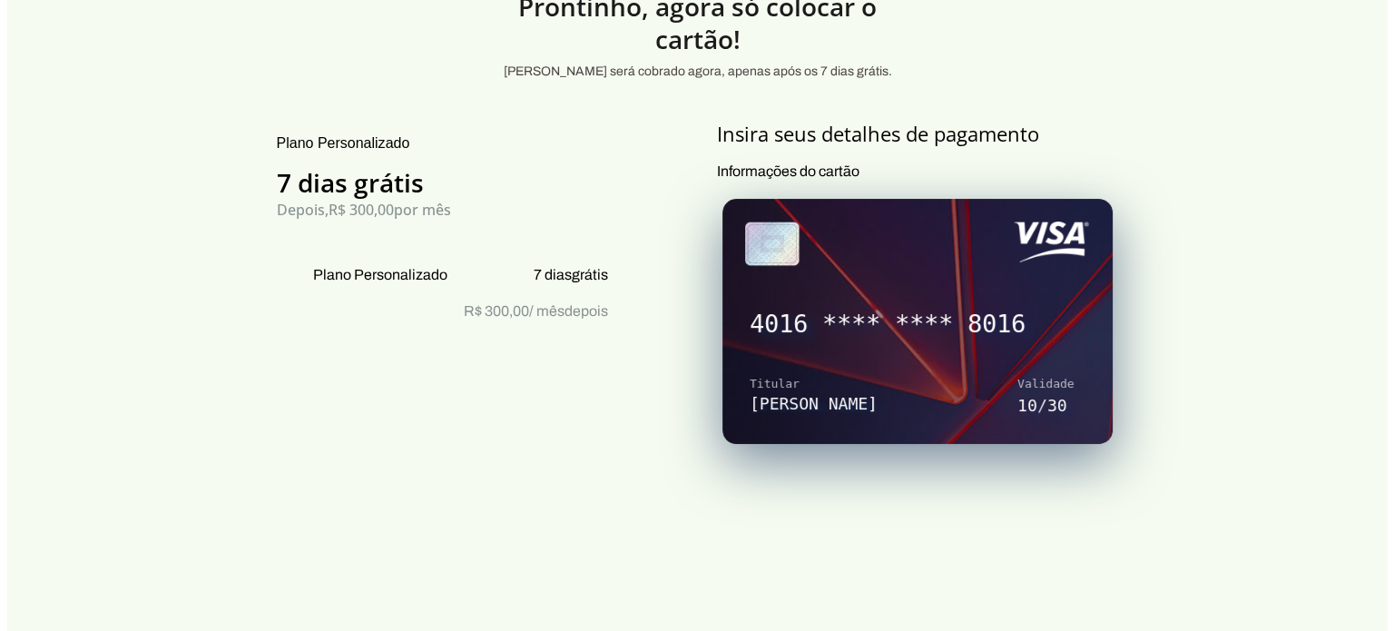
scroll to position [0, 0]
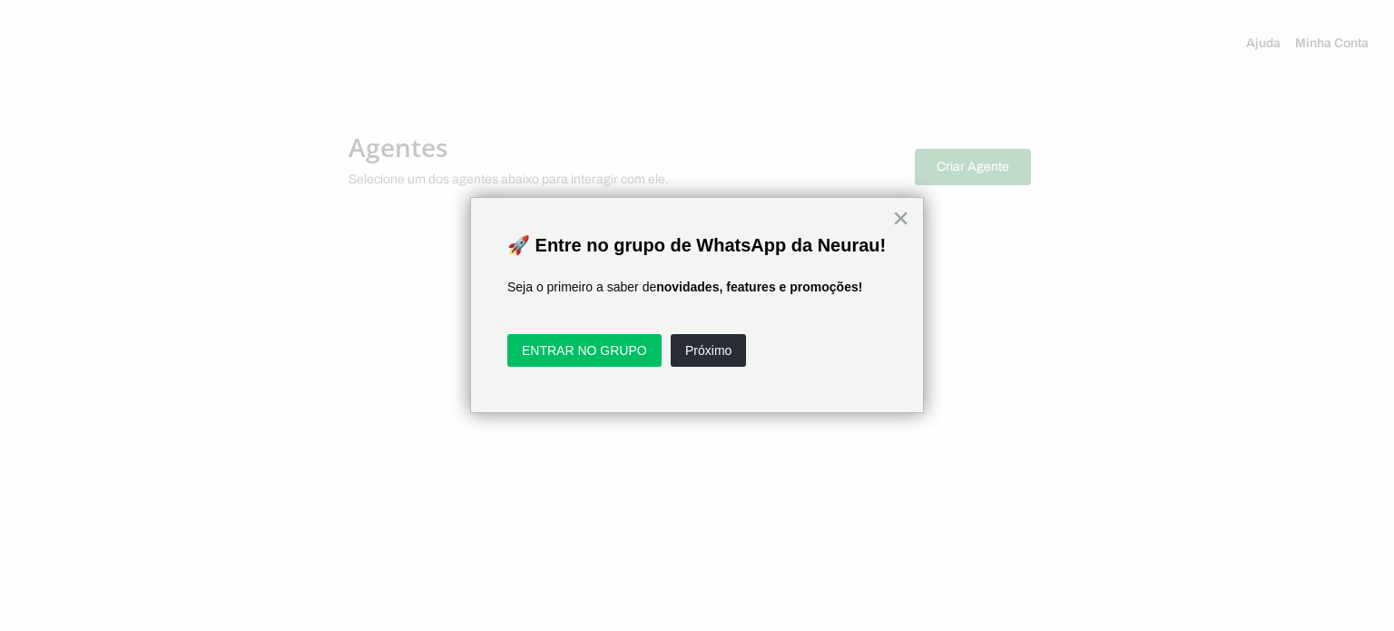
drag, startPoint x: 585, startPoint y: 370, endPoint x: 627, endPoint y: 464, distance: 102.8
click at [627, 464] on div at bounding box center [697, 315] width 1394 height 631
click at [623, 367] on button "ENTRAR NO GRUPO" at bounding box center [584, 350] width 154 height 33
click at [732, 367] on button "Próximo" at bounding box center [708, 350] width 75 height 33
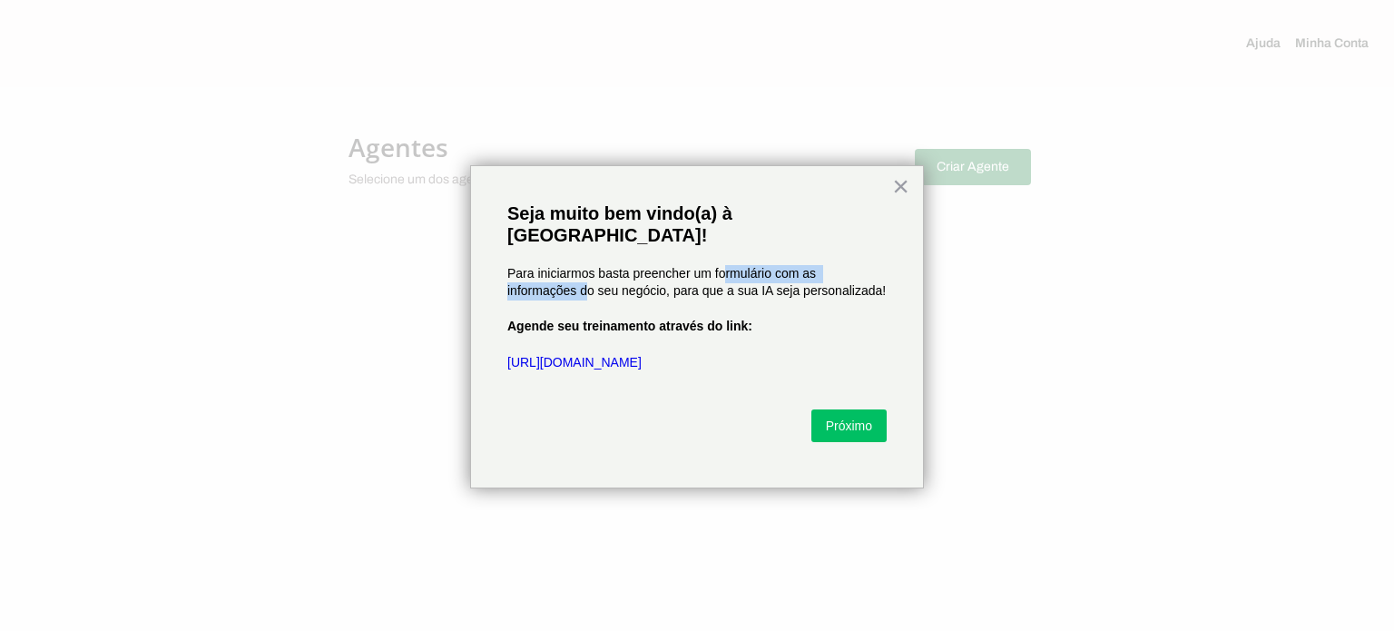
drag, startPoint x: 588, startPoint y: 262, endPoint x: 723, endPoint y: 257, distance: 134.5
click at [723, 265] on p "Para iniciarmos basta preencher um formulário com as informações do seu negócio…" at bounding box center [696, 282] width 379 height 35
click at [708, 275] on p "Para iniciarmos basta preencher um formulário com as informações do seu negócio…" at bounding box center [696, 282] width 379 height 35
click at [852, 409] on button "Próximo" at bounding box center [849, 425] width 75 height 33
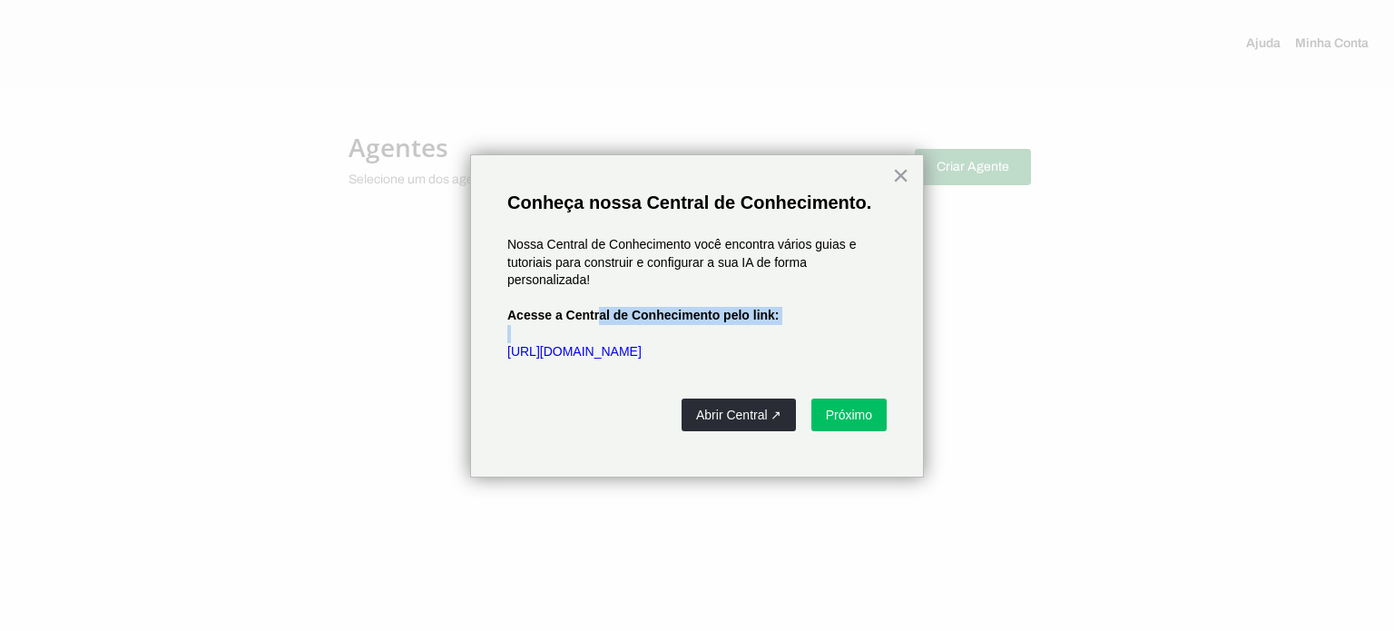
drag, startPoint x: 598, startPoint y: 317, endPoint x: 655, endPoint y: 326, distance: 57.0
click at [655, 326] on div "Nossa Central de Conhecimento você encontra vários guias e tutoriais para const…" at bounding box center [696, 299] width 379 height 160
click at [862, 419] on button "Próximo" at bounding box center [849, 415] width 75 height 33
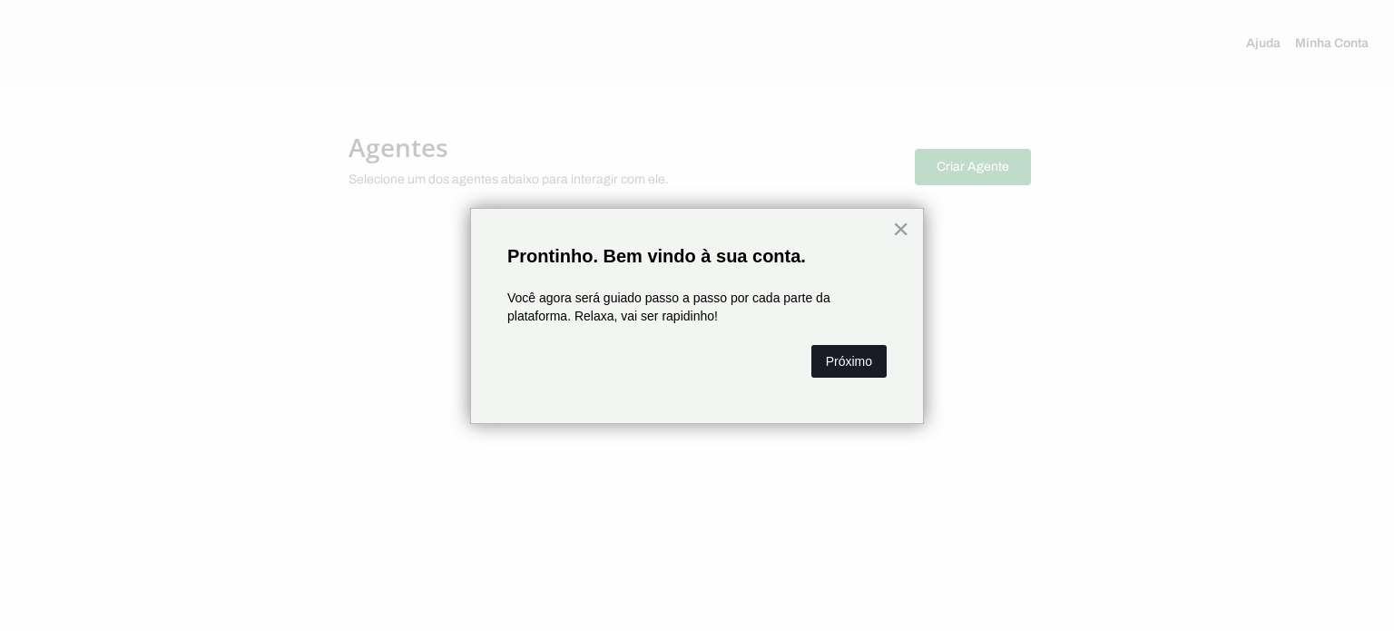
click at [859, 369] on button "Próximo" at bounding box center [849, 361] width 75 height 33
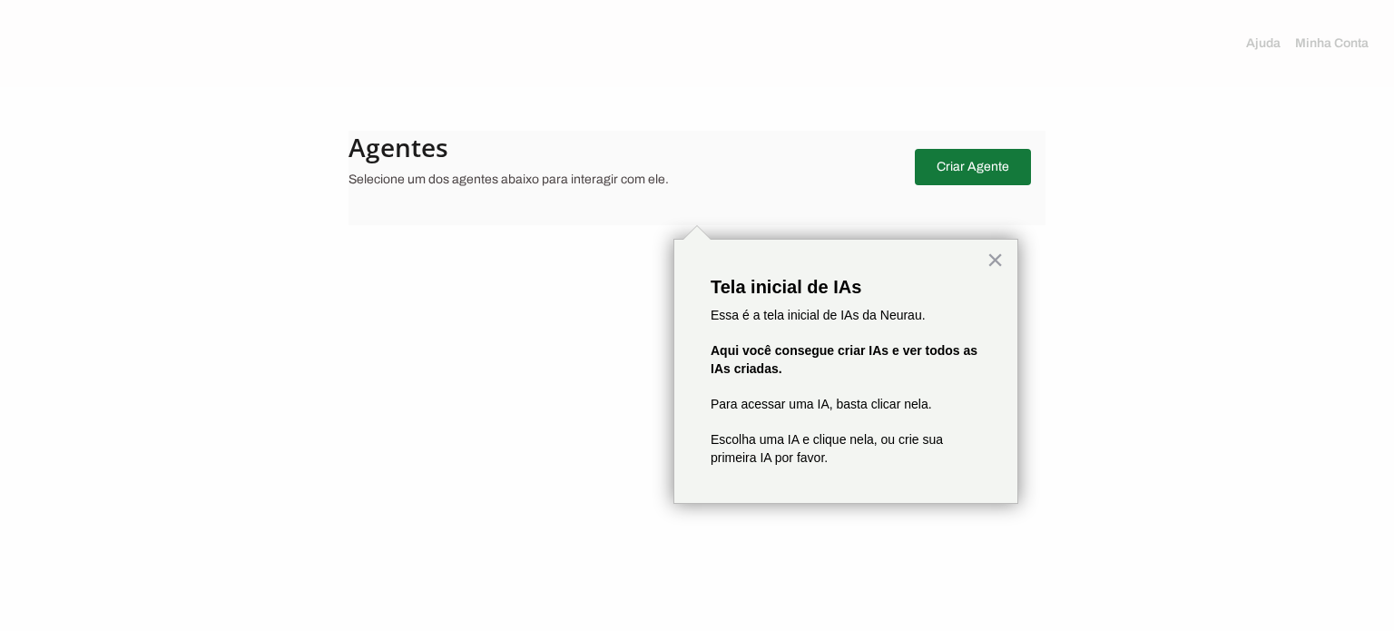
click at [986, 173] on span at bounding box center [973, 167] width 116 height 44
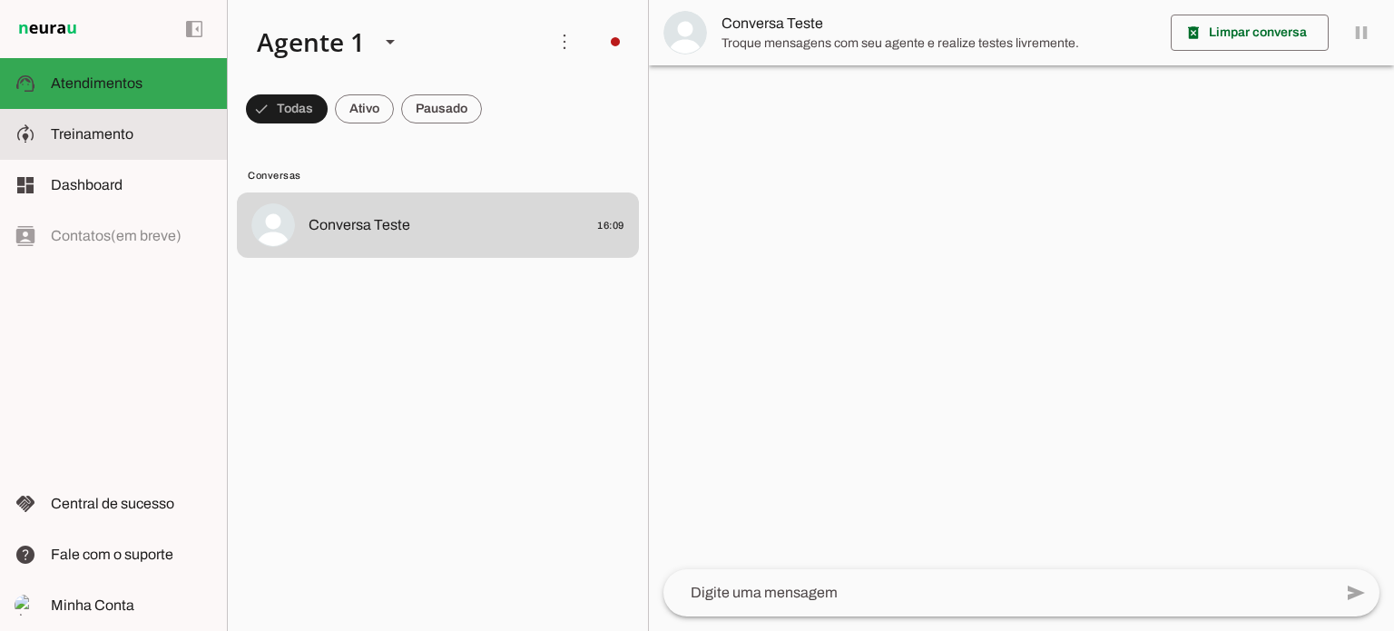
click at [114, 144] on slot at bounding box center [132, 134] width 162 height 22
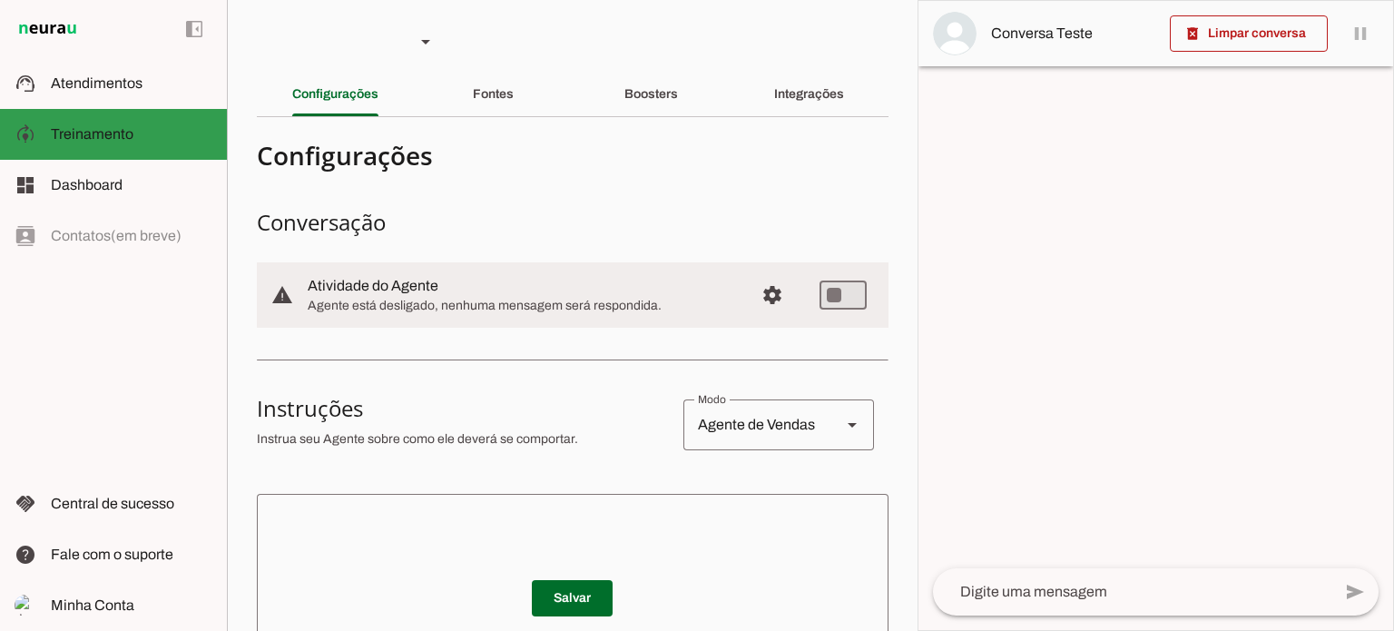
click at [123, 101] on md-item "support_agent Atendimentos Atendimentos" at bounding box center [113, 83] width 227 height 51
